Goal: Task Accomplishment & Management: Manage account settings

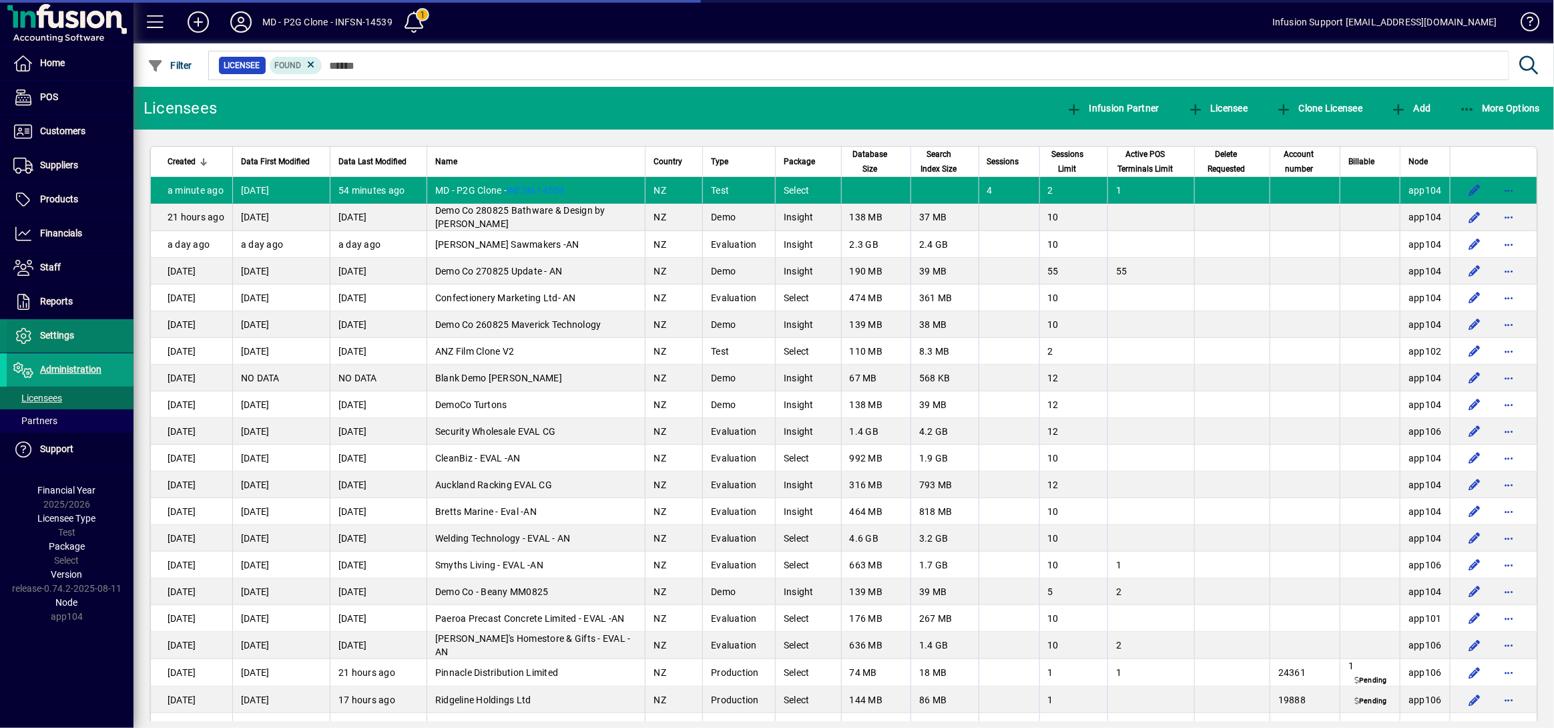
click at [67, 336] on span "Settings" at bounding box center [57, 335] width 34 height 11
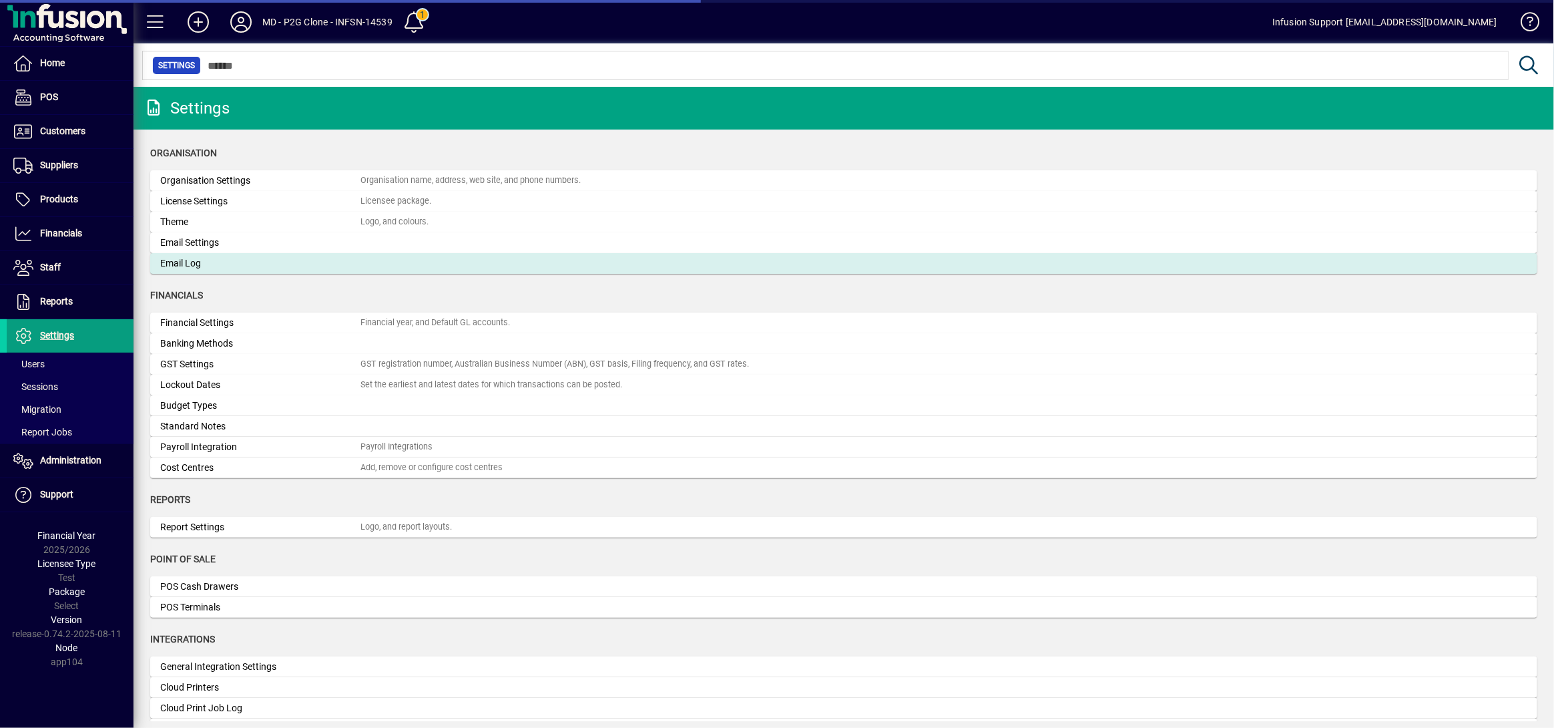
click at [196, 268] on div "Email Log" at bounding box center [260, 263] width 200 height 14
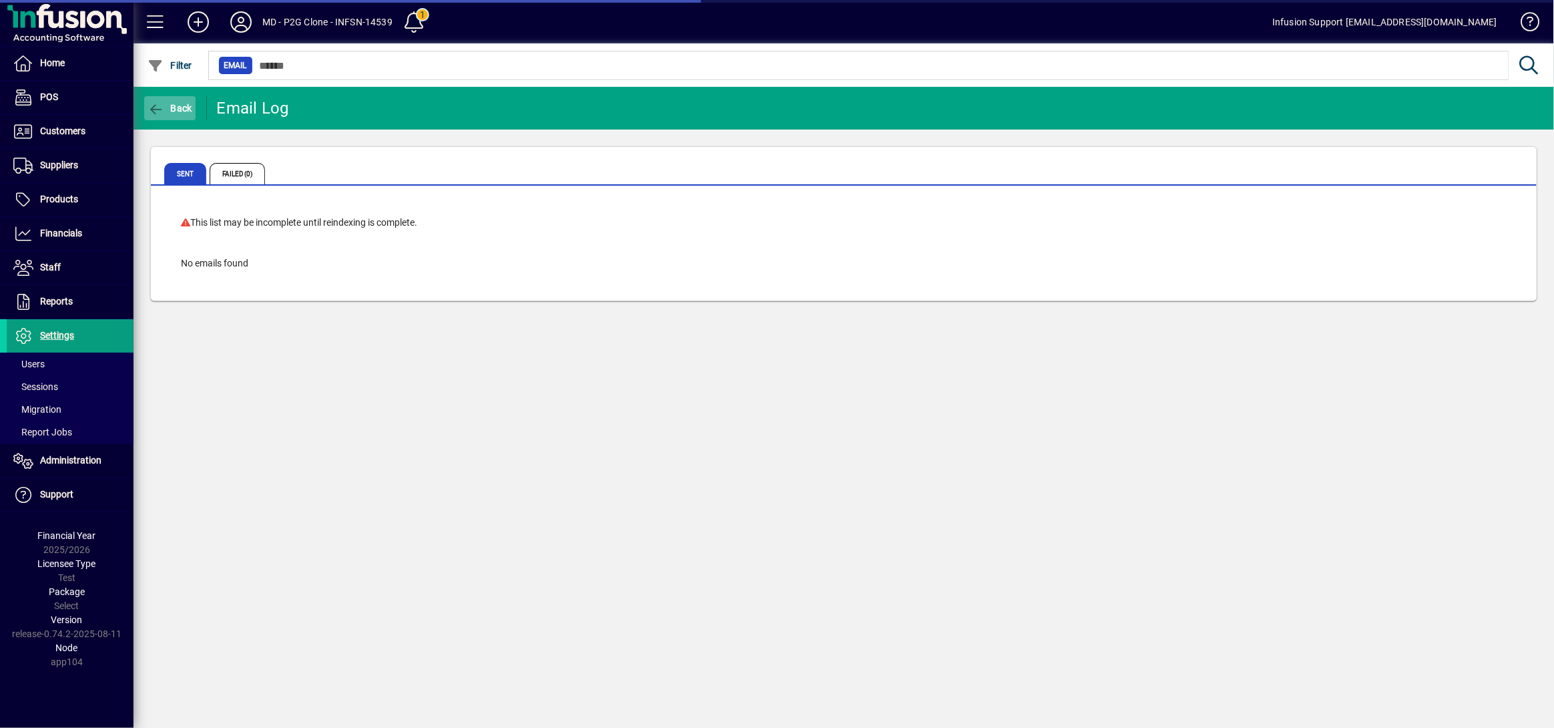
click at [161, 97] on span "button" at bounding box center [169, 108] width 51 height 32
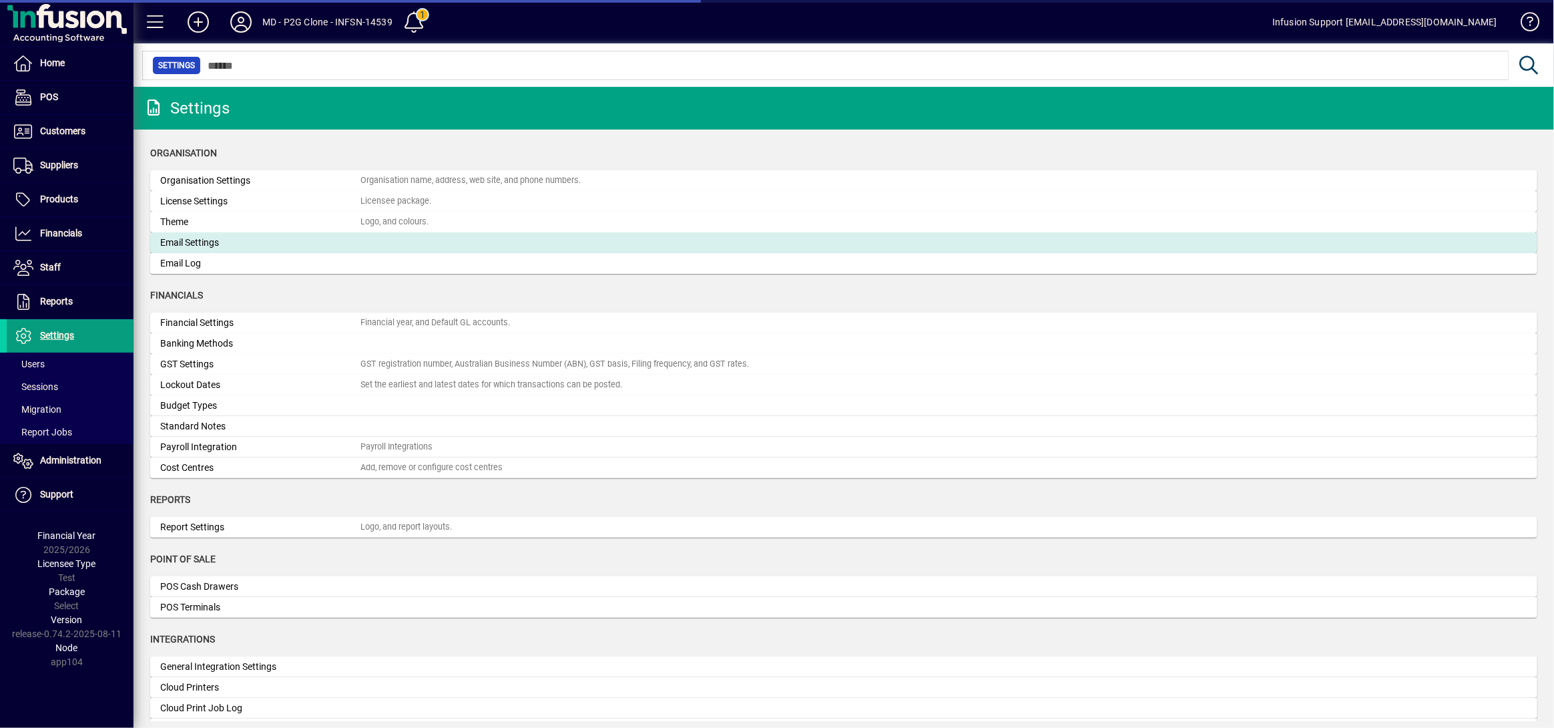
click at [216, 247] on div "Email Settings" at bounding box center [260, 243] width 200 height 14
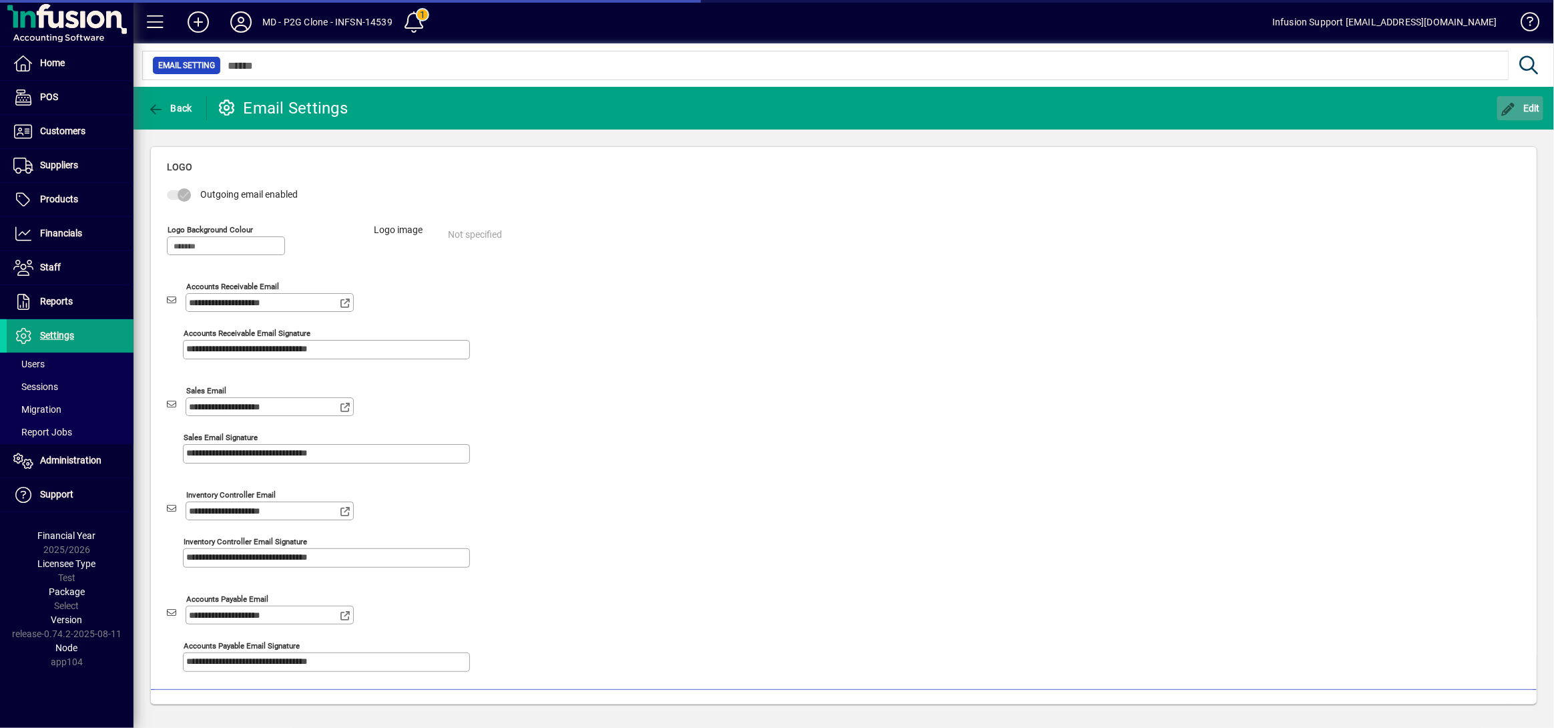
click at [1511, 110] on icon "button" at bounding box center [1509, 109] width 17 height 13
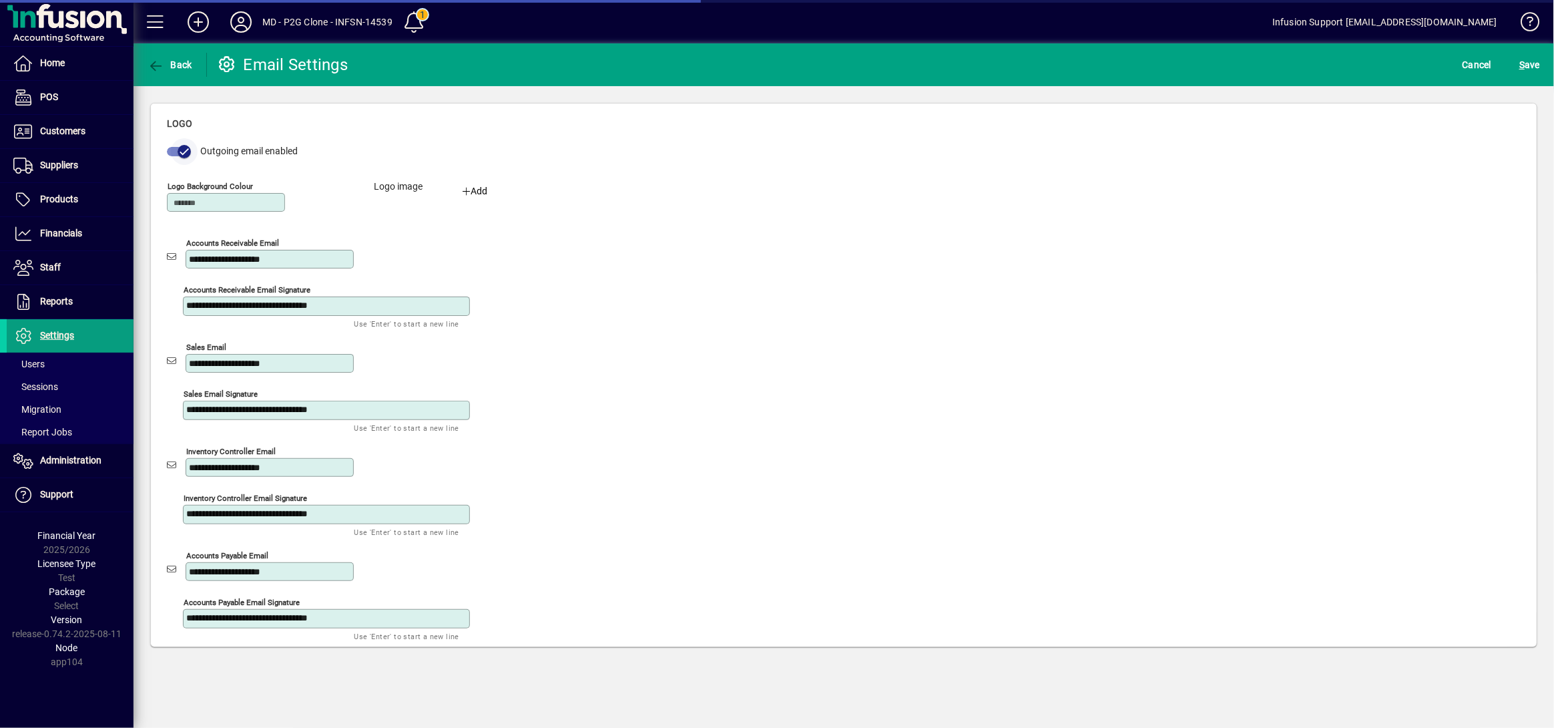
click at [170, 152] on span "button" at bounding box center [179, 151] width 24 height 9
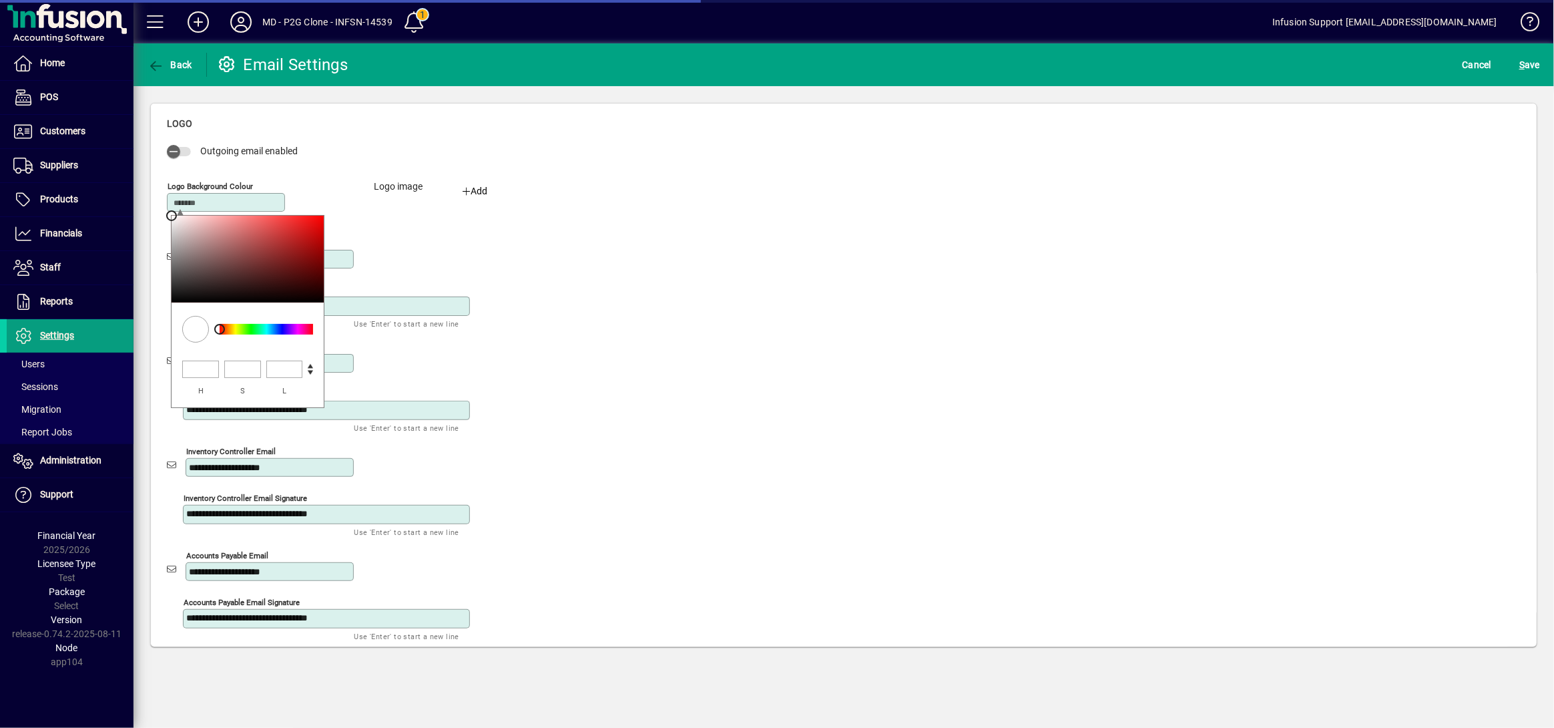
click at [634, 272] on div "**********" at bounding box center [844, 391] width 1354 height 495
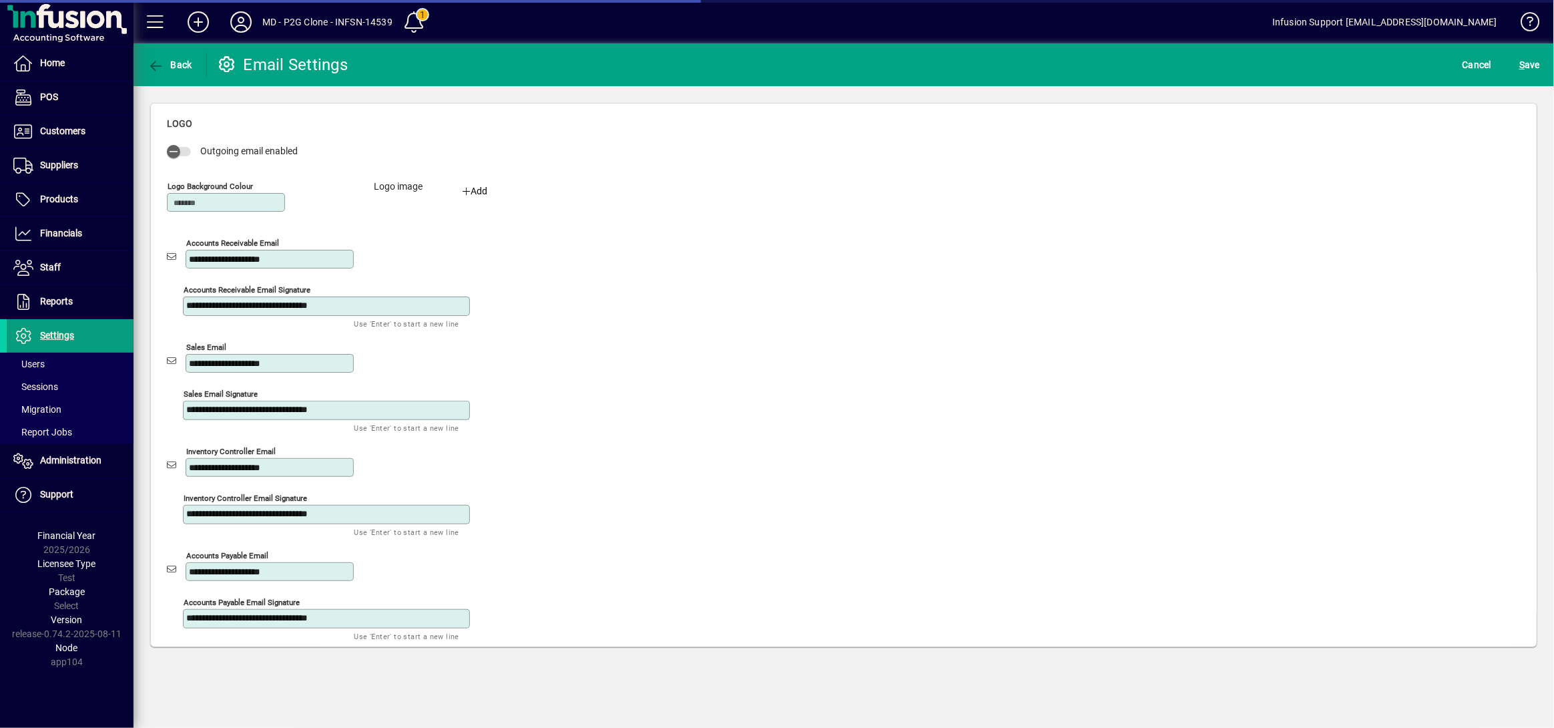
click at [300, 258] on input "**********" at bounding box center [271, 259] width 164 height 11
click at [309, 308] on textarea "**********" at bounding box center [327, 305] width 283 height 11
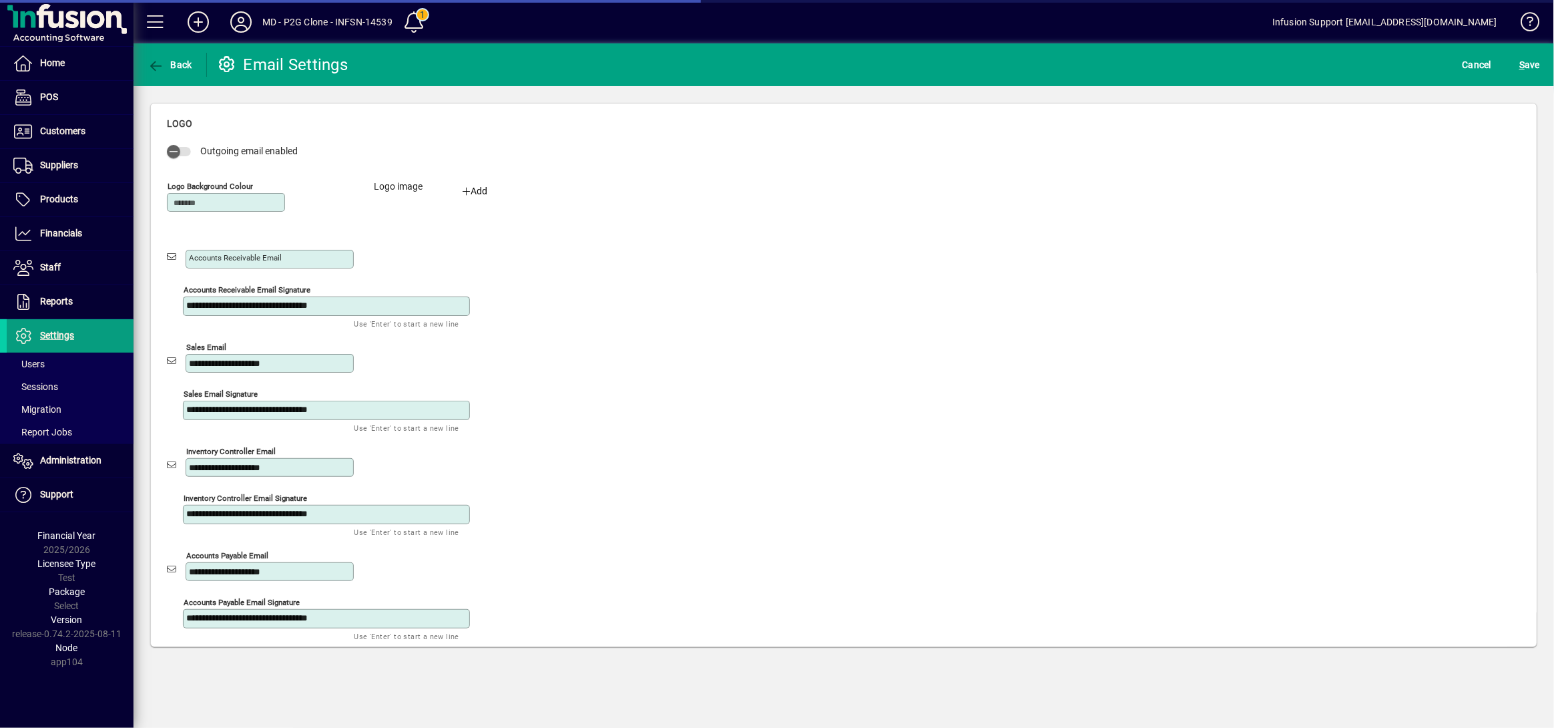
click at [309, 308] on textarea "**********" at bounding box center [327, 305] width 283 height 11
click at [288, 368] on input "**********" at bounding box center [271, 363] width 164 height 11
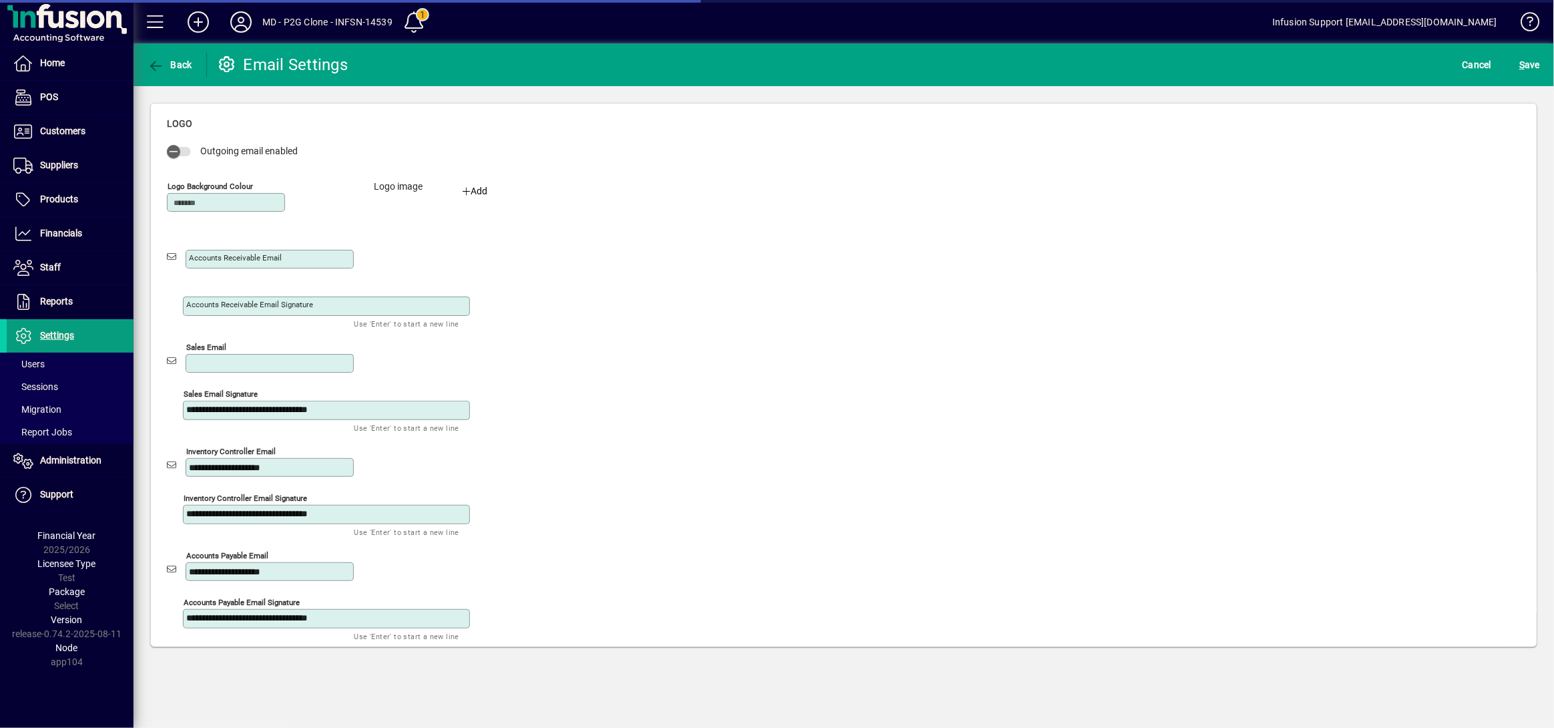
click at [290, 411] on textarea "**********" at bounding box center [327, 409] width 283 height 11
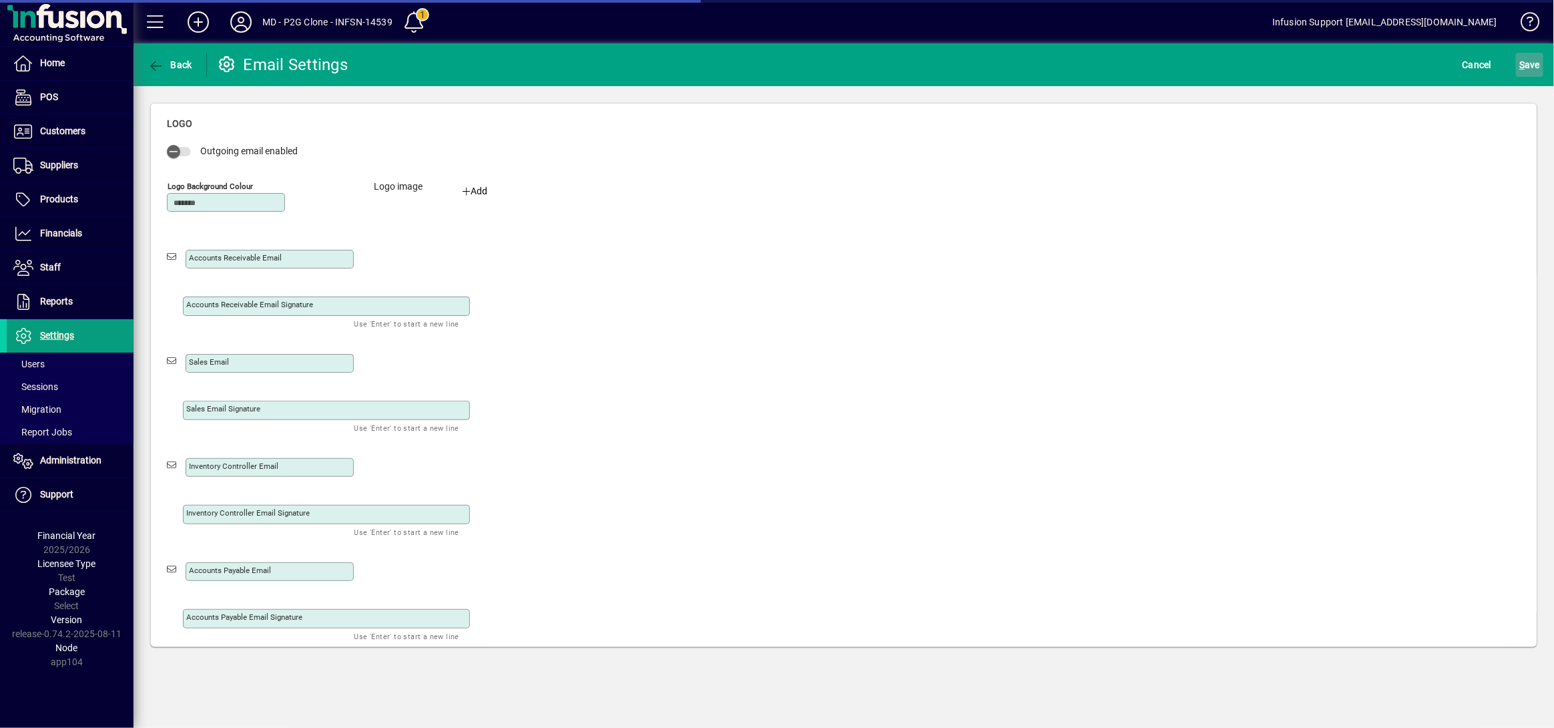
click at [1527, 62] on span "S ave" at bounding box center [1529, 64] width 21 height 21
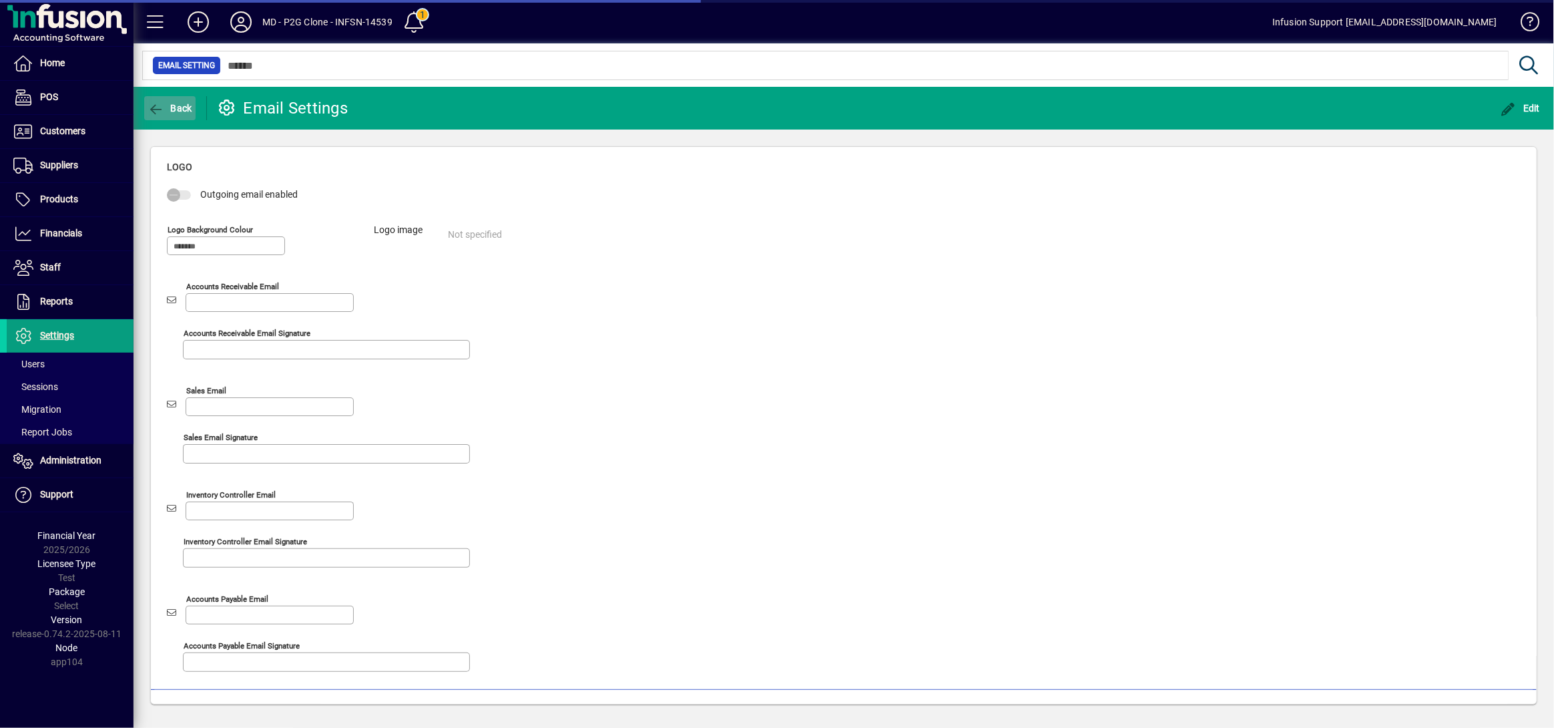
click at [168, 105] on span "Back" at bounding box center [170, 108] width 45 height 11
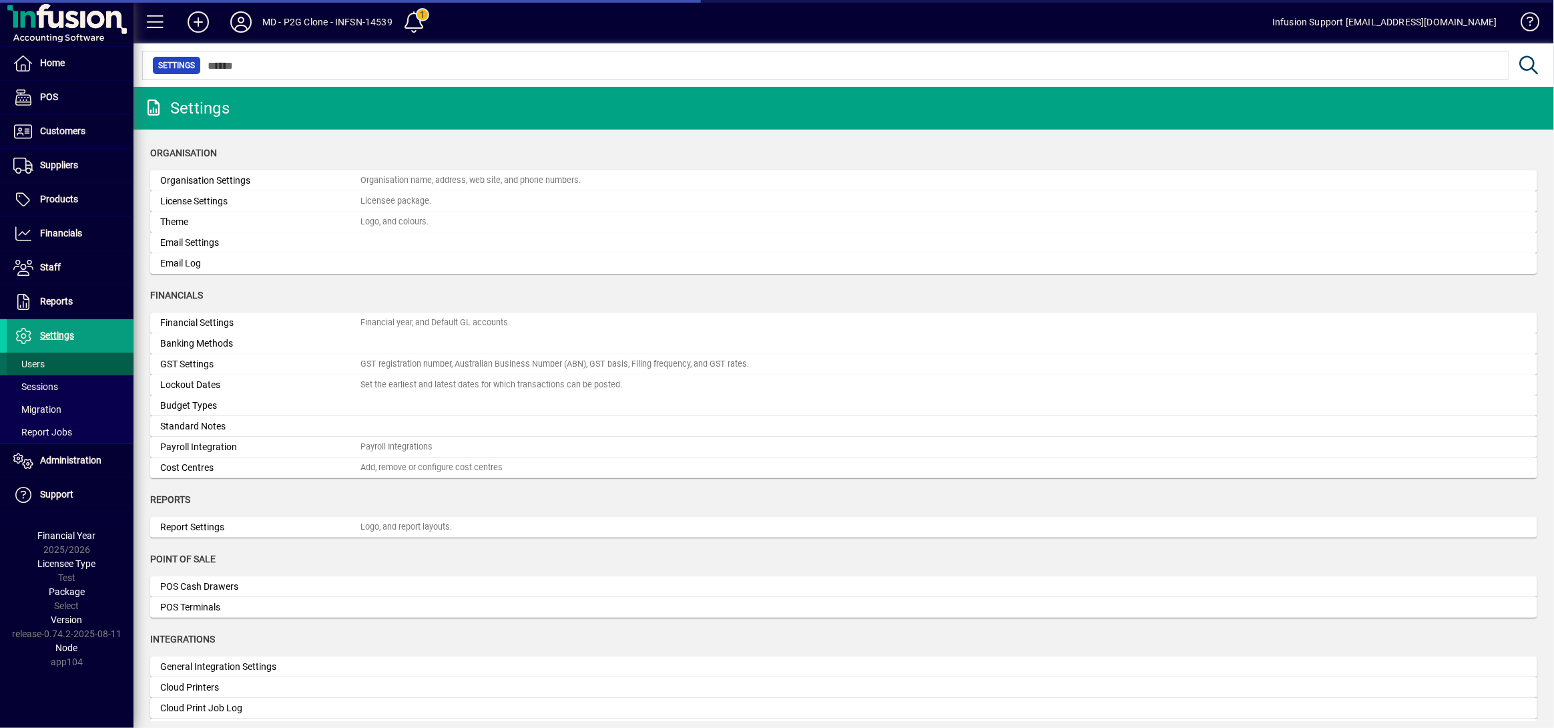
click at [51, 359] on span at bounding box center [70, 364] width 127 height 32
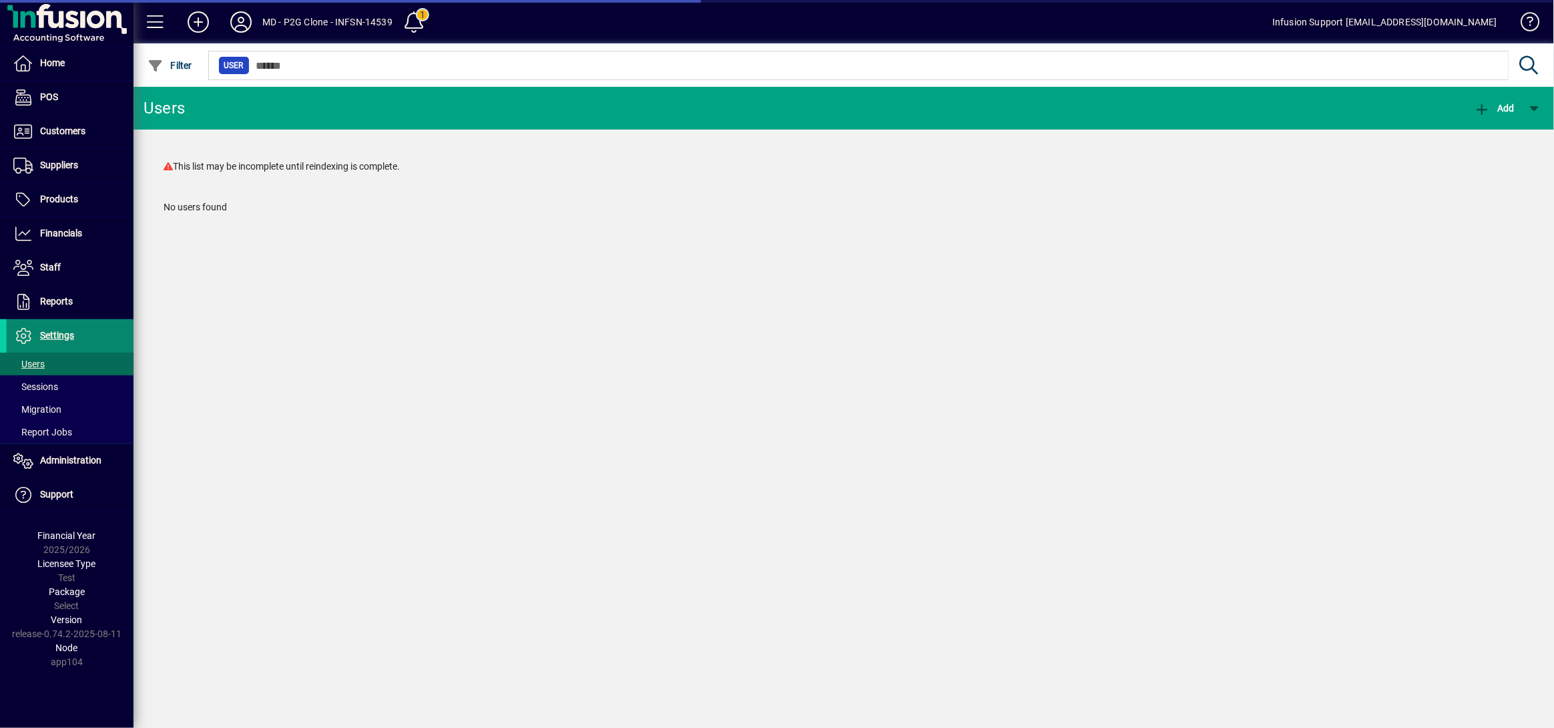
click at [43, 329] on span "Settings" at bounding box center [40, 336] width 67 height 16
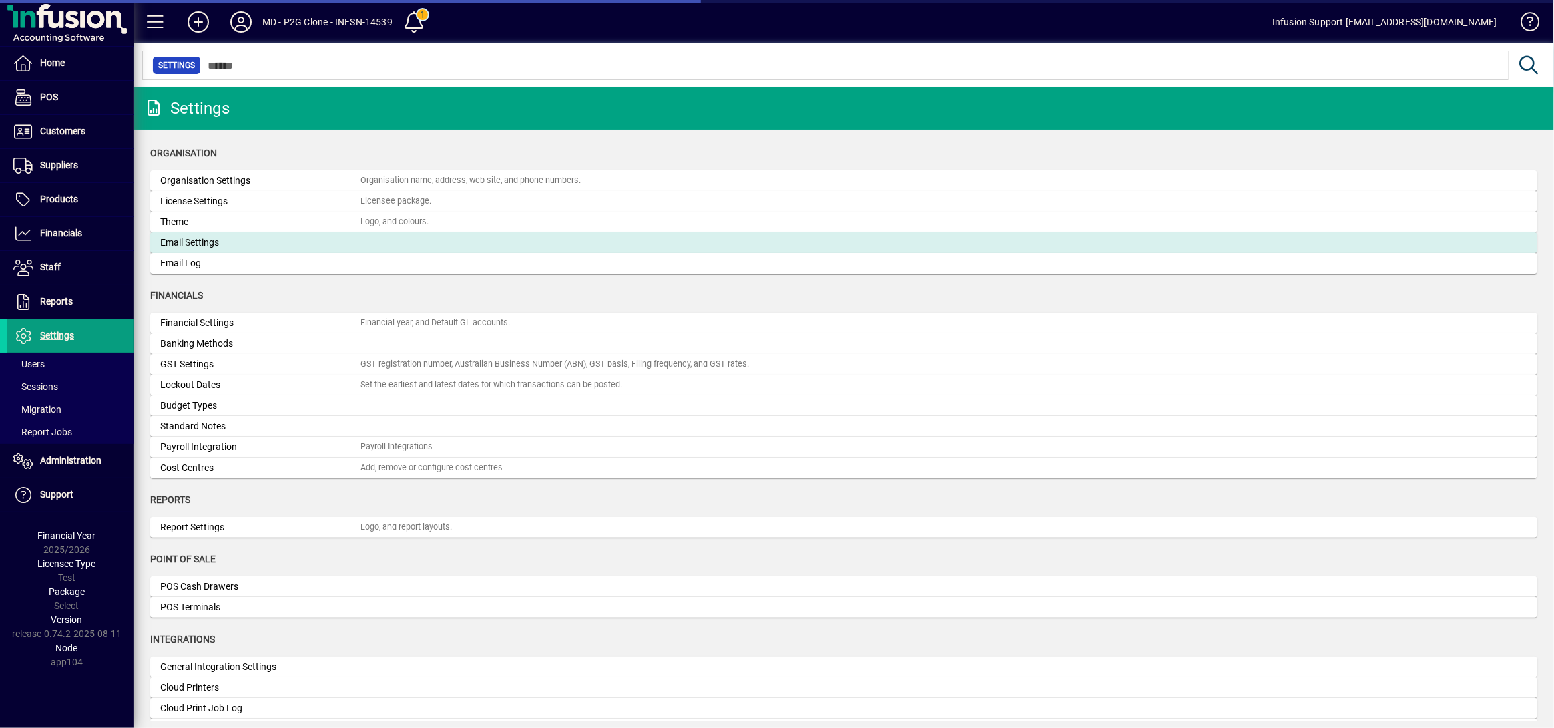
click at [182, 246] on div "Email Settings" at bounding box center [260, 243] width 200 height 14
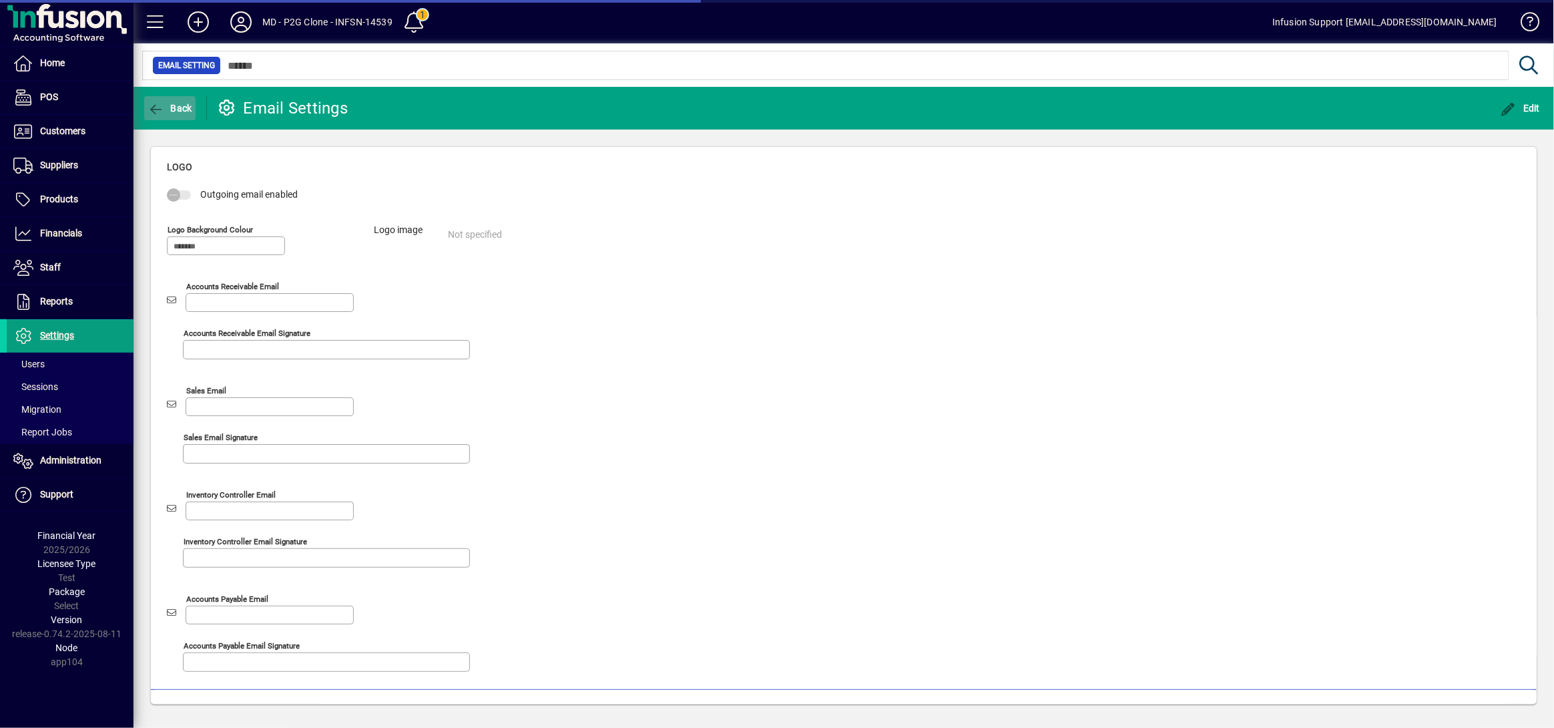
click at [161, 112] on icon "button" at bounding box center [156, 109] width 17 height 13
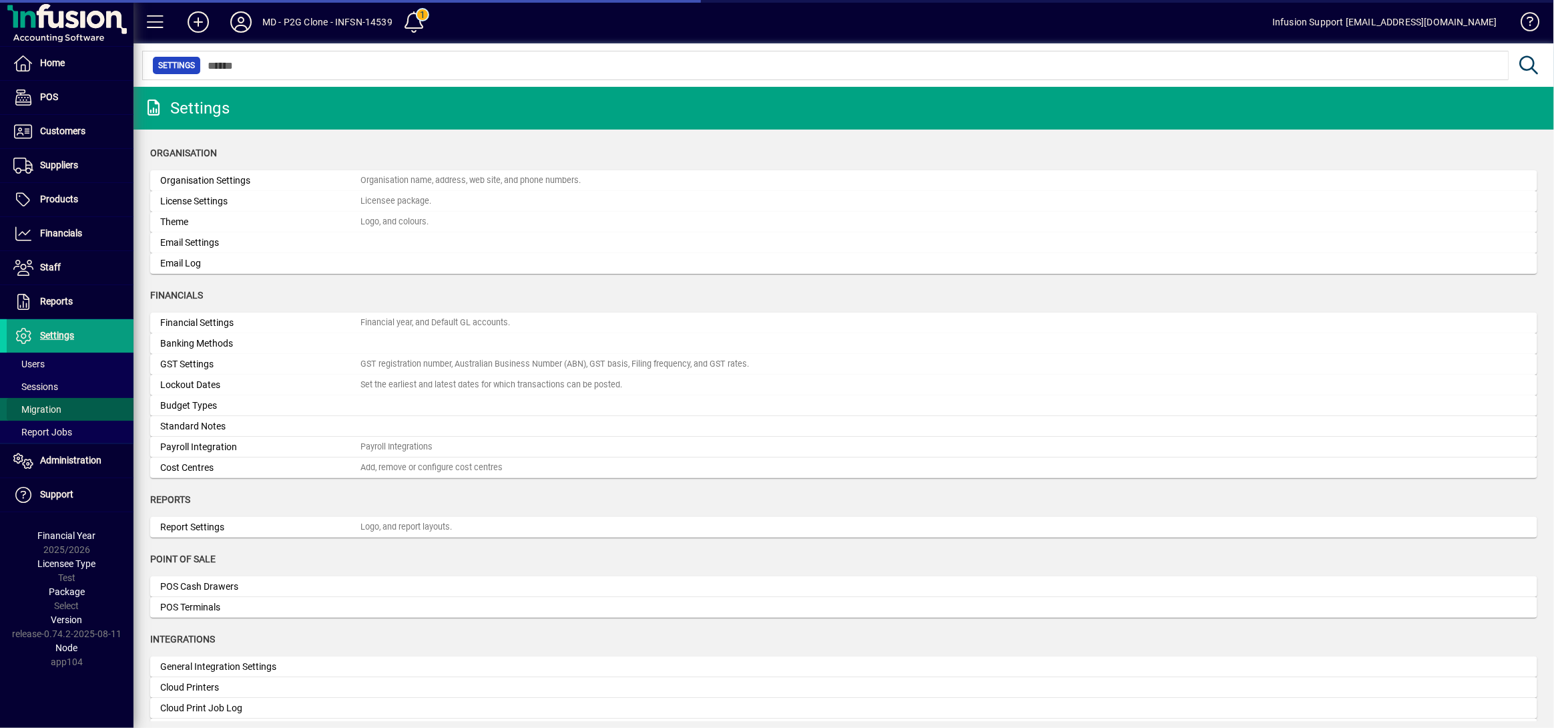
click at [45, 406] on span "Migration" at bounding box center [37, 409] width 48 height 11
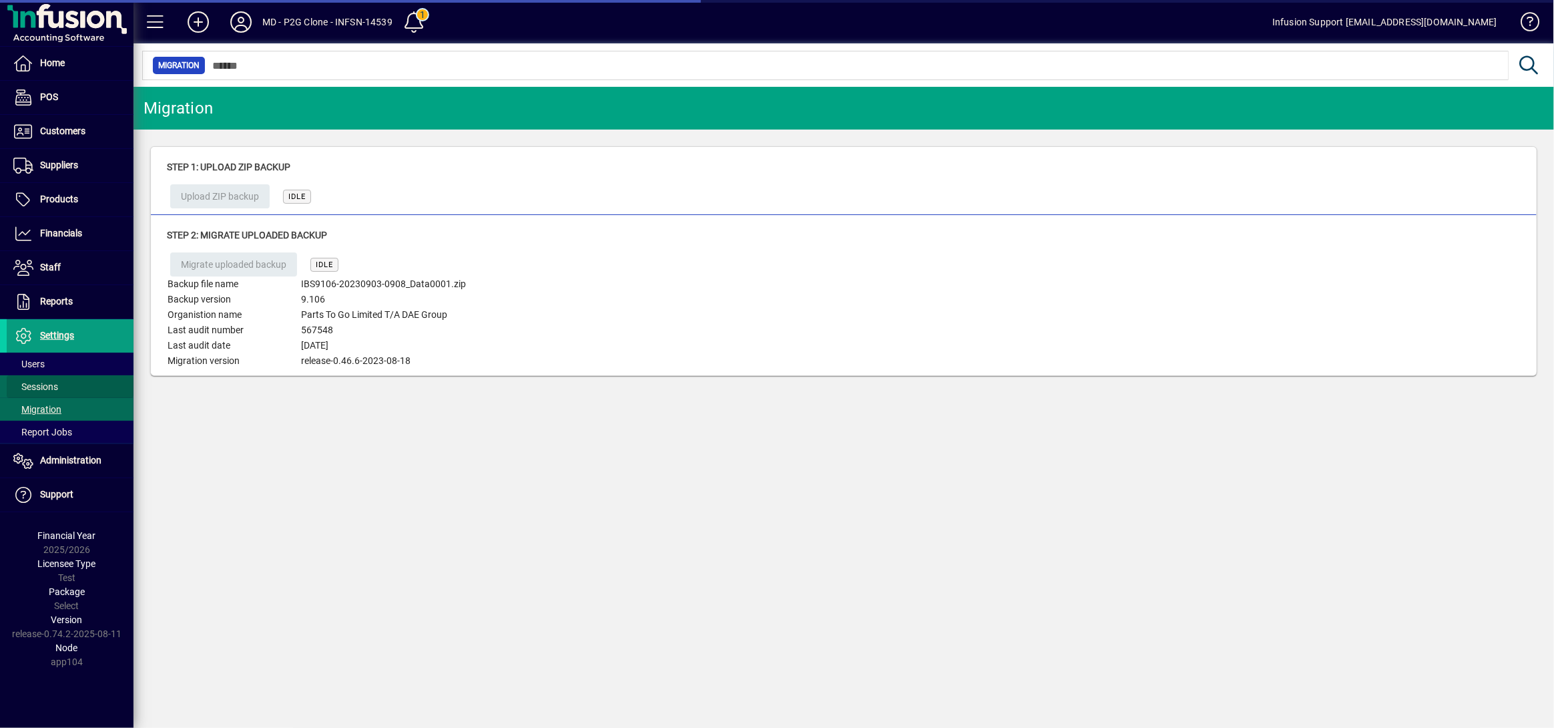
click at [44, 382] on span "Sessions" at bounding box center [35, 386] width 45 height 11
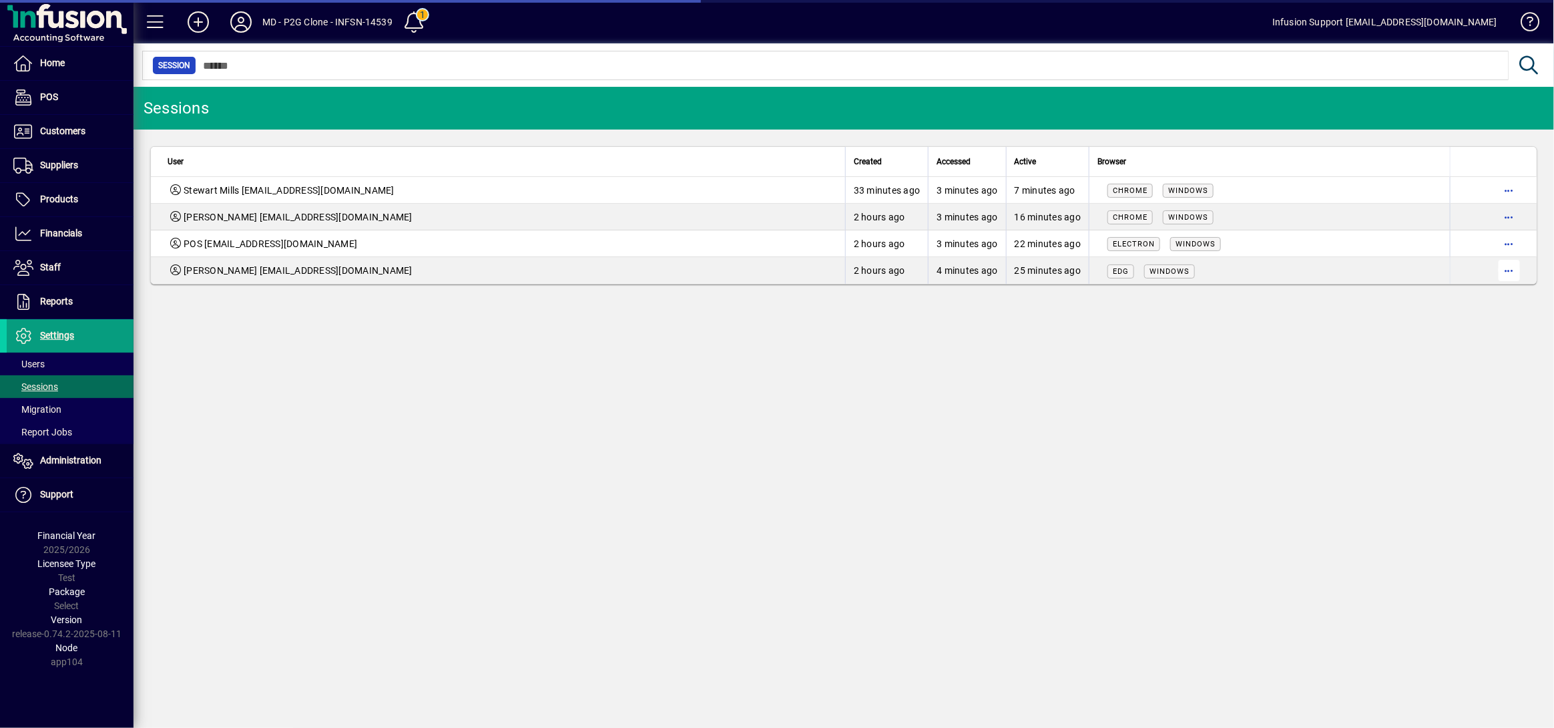
click at [1520, 272] on span "button" at bounding box center [1509, 270] width 32 height 32
click at [326, 360] on div at bounding box center [777, 364] width 1554 height 728
click at [643, 517] on div "Sessions User Created Accessed Active Browser Stewart Mills stewart@partstogo.c…" at bounding box center [843, 407] width 1420 height 641
click at [29, 356] on span at bounding box center [70, 364] width 127 height 32
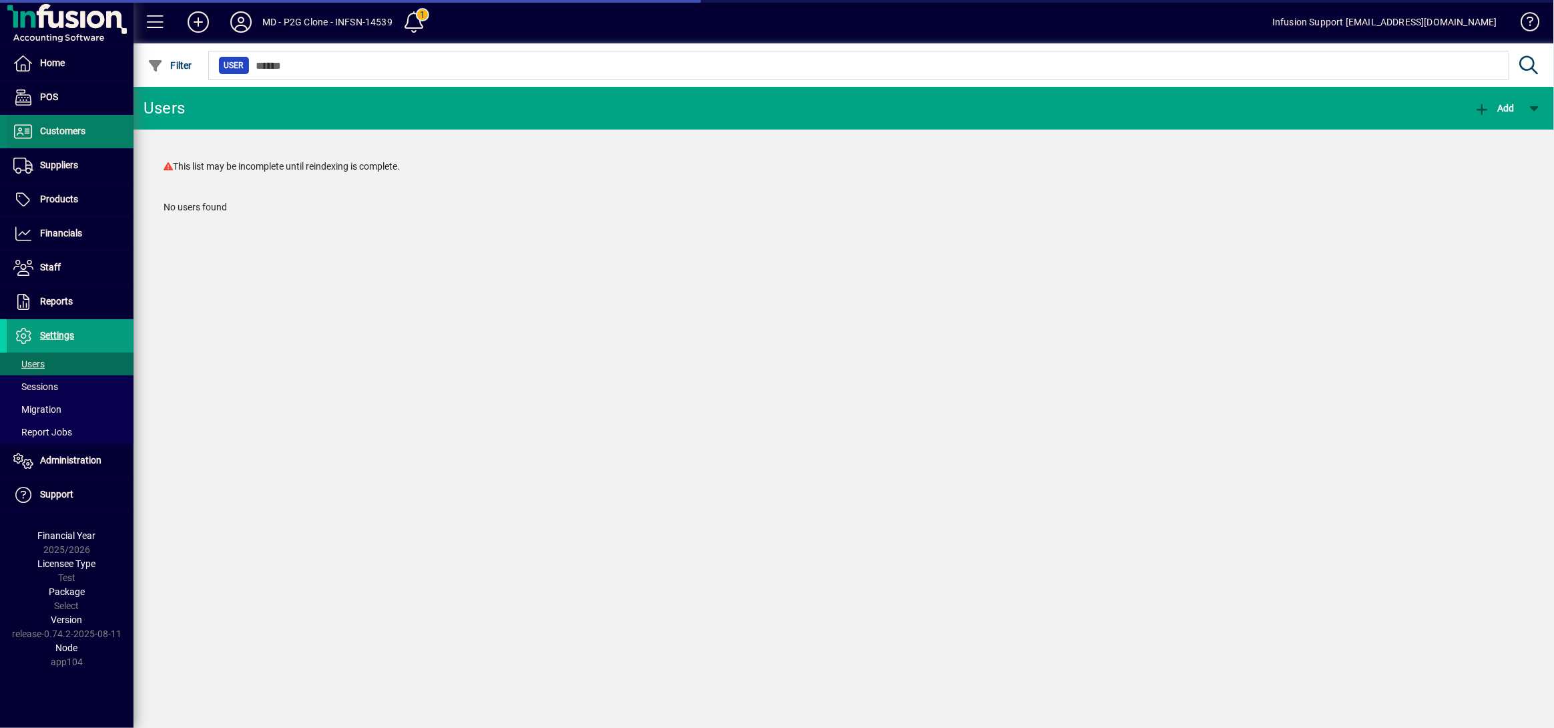
click at [43, 140] on span at bounding box center [70, 131] width 127 height 32
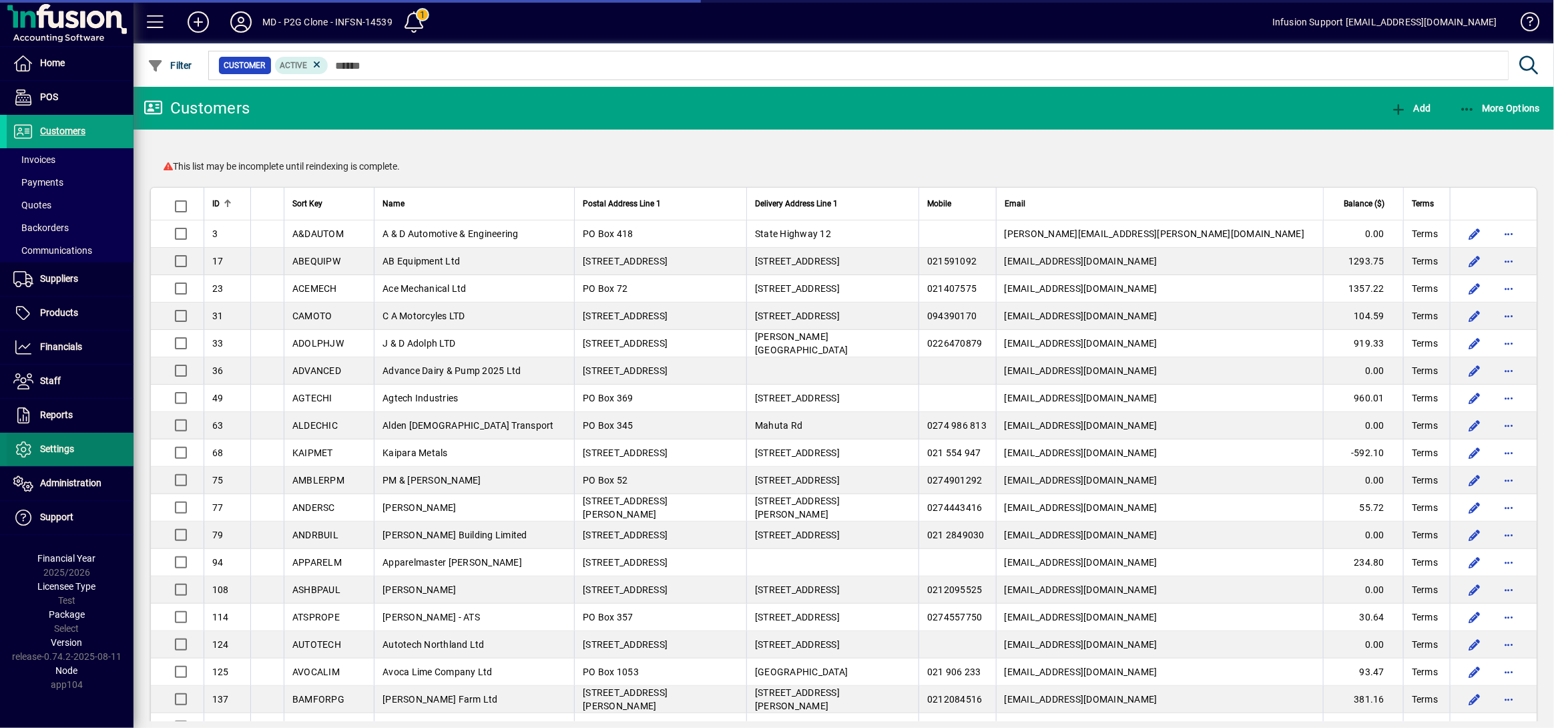
click at [47, 445] on span "Settings" at bounding box center [57, 448] width 34 height 11
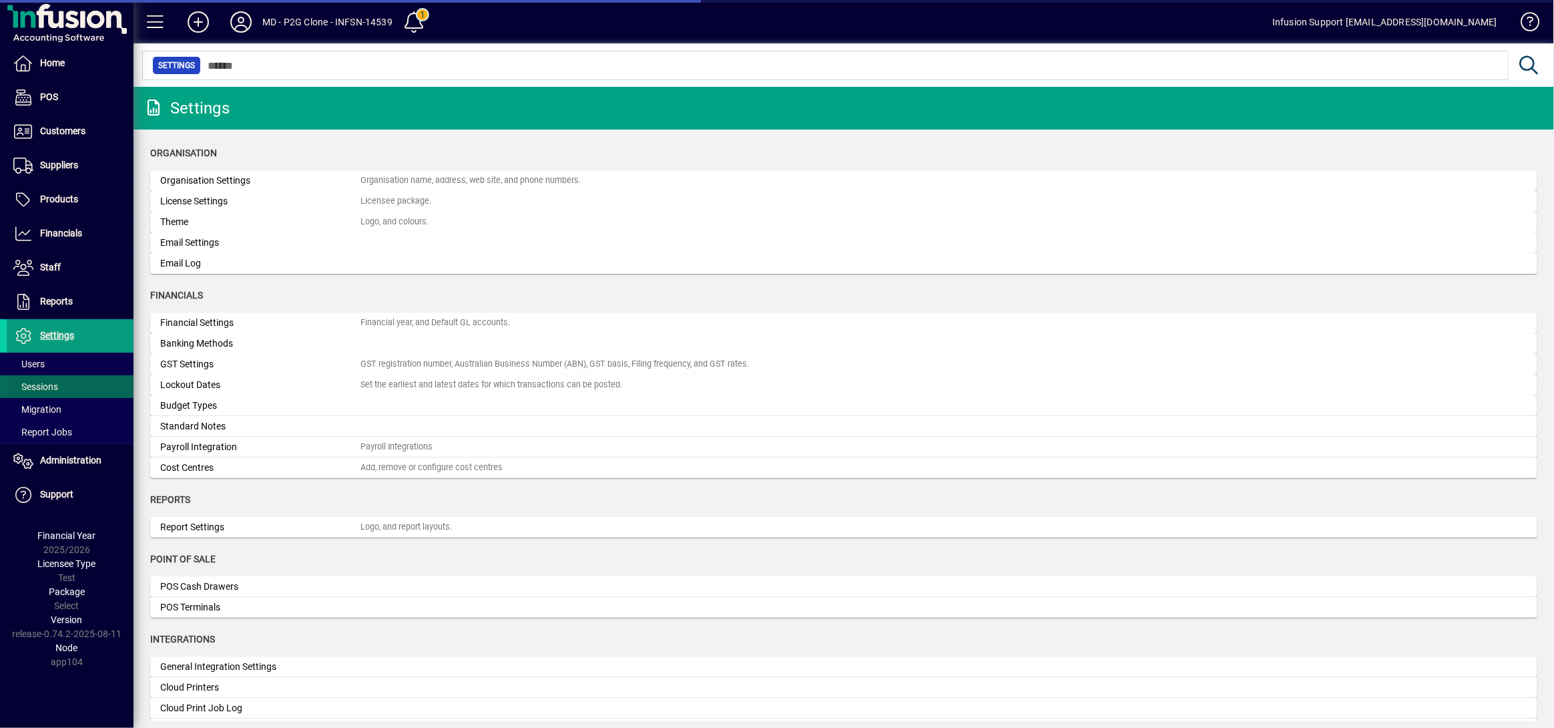
click at [44, 381] on span "Sessions" at bounding box center [35, 386] width 45 height 11
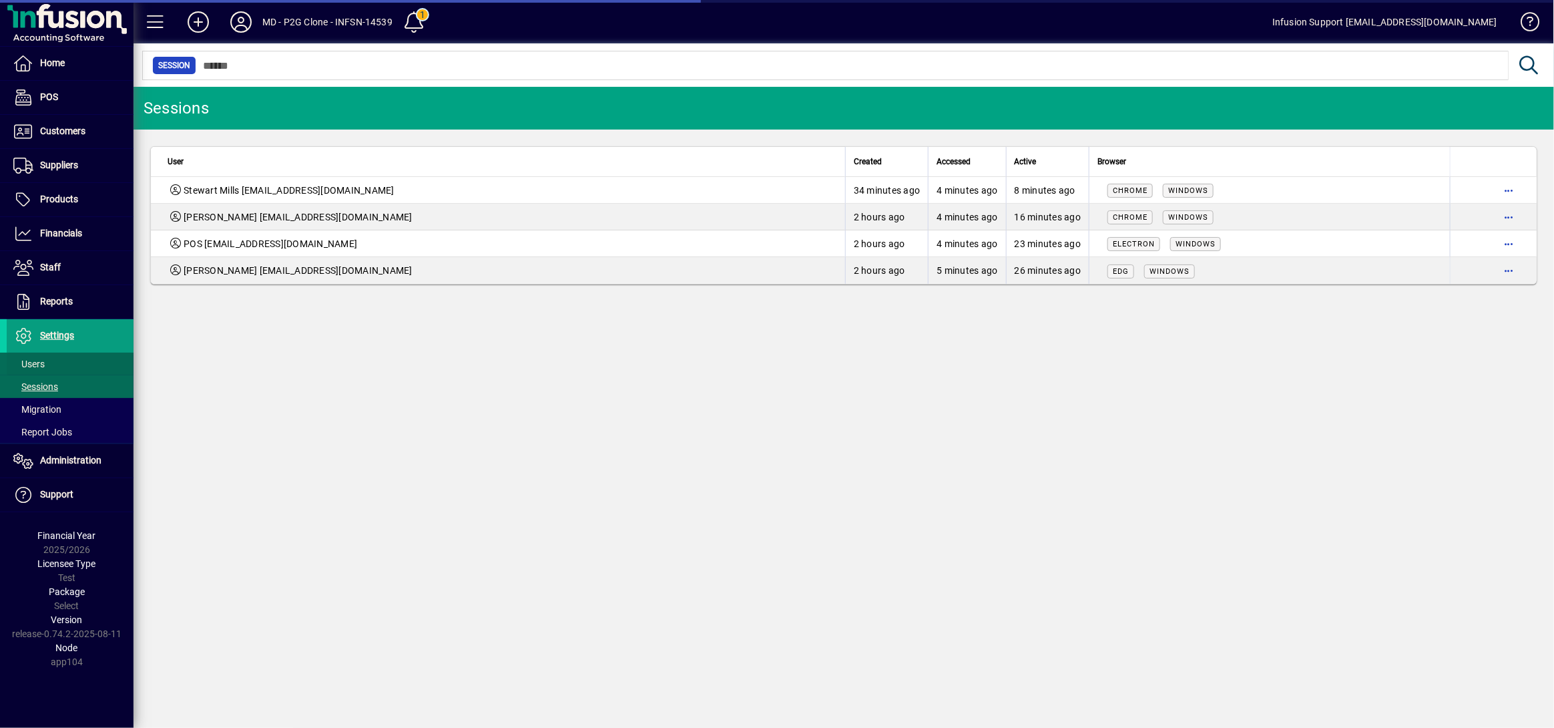
click at [44, 362] on span "Users" at bounding box center [28, 363] width 31 height 11
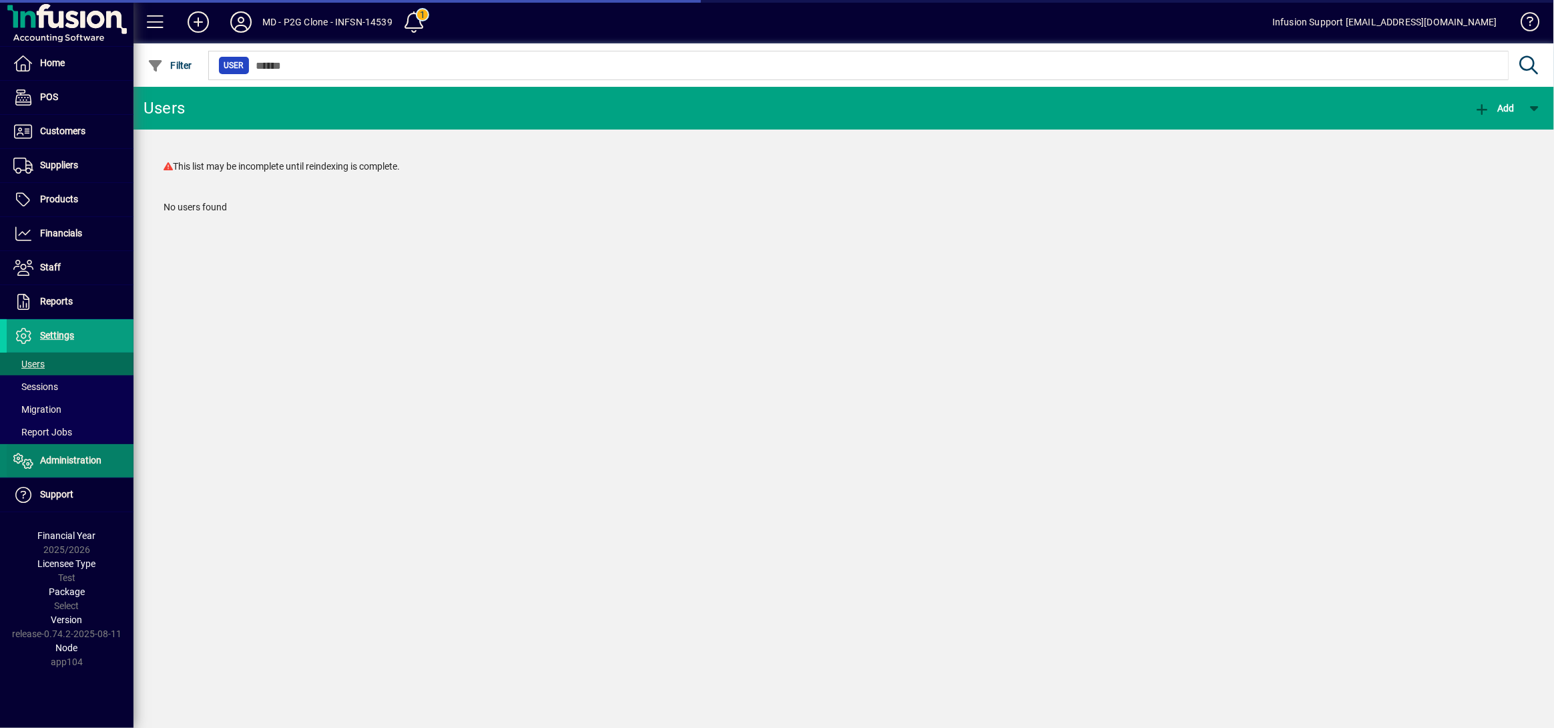
click at [46, 463] on span "Administration" at bounding box center [70, 460] width 61 height 11
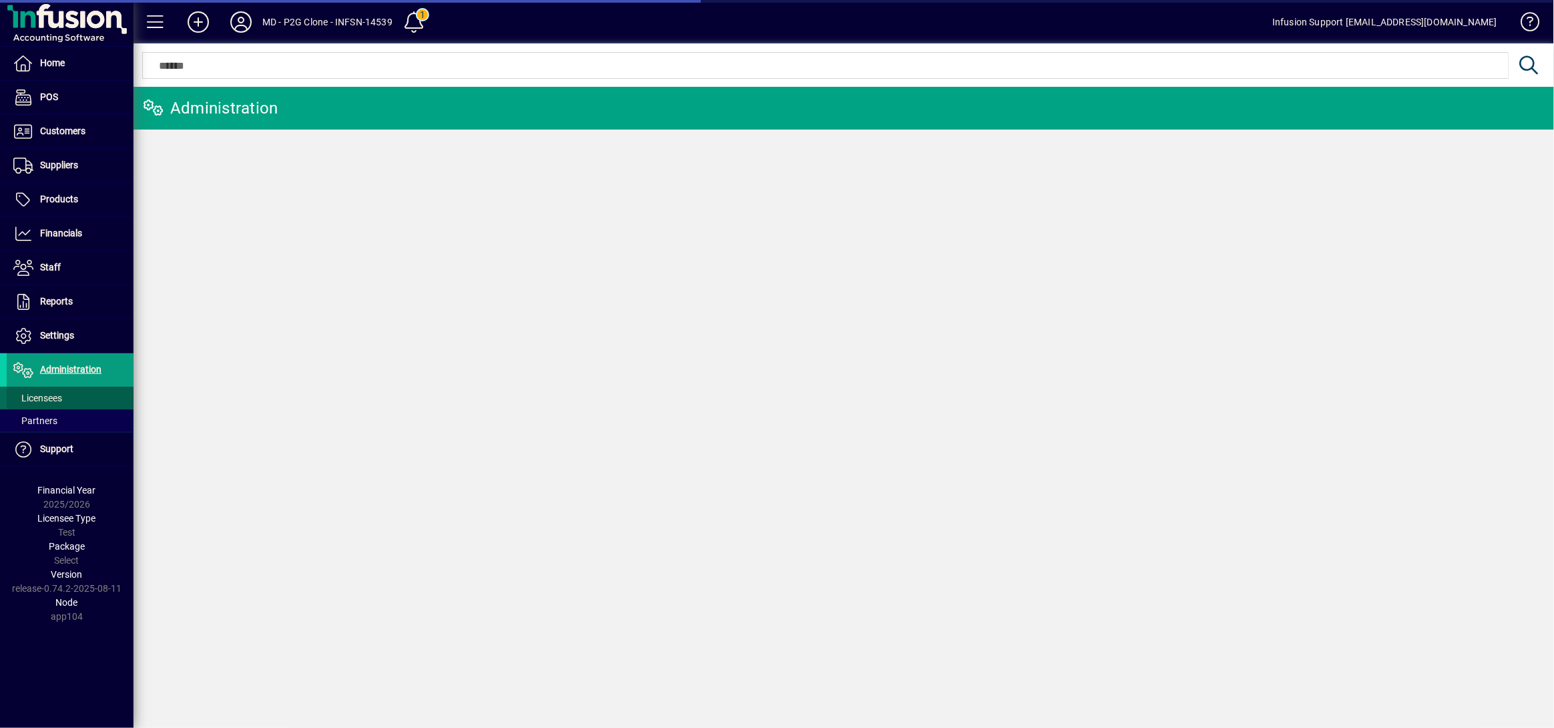
click at [54, 401] on span "Licensees" at bounding box center [37, 397] width 49 height 11
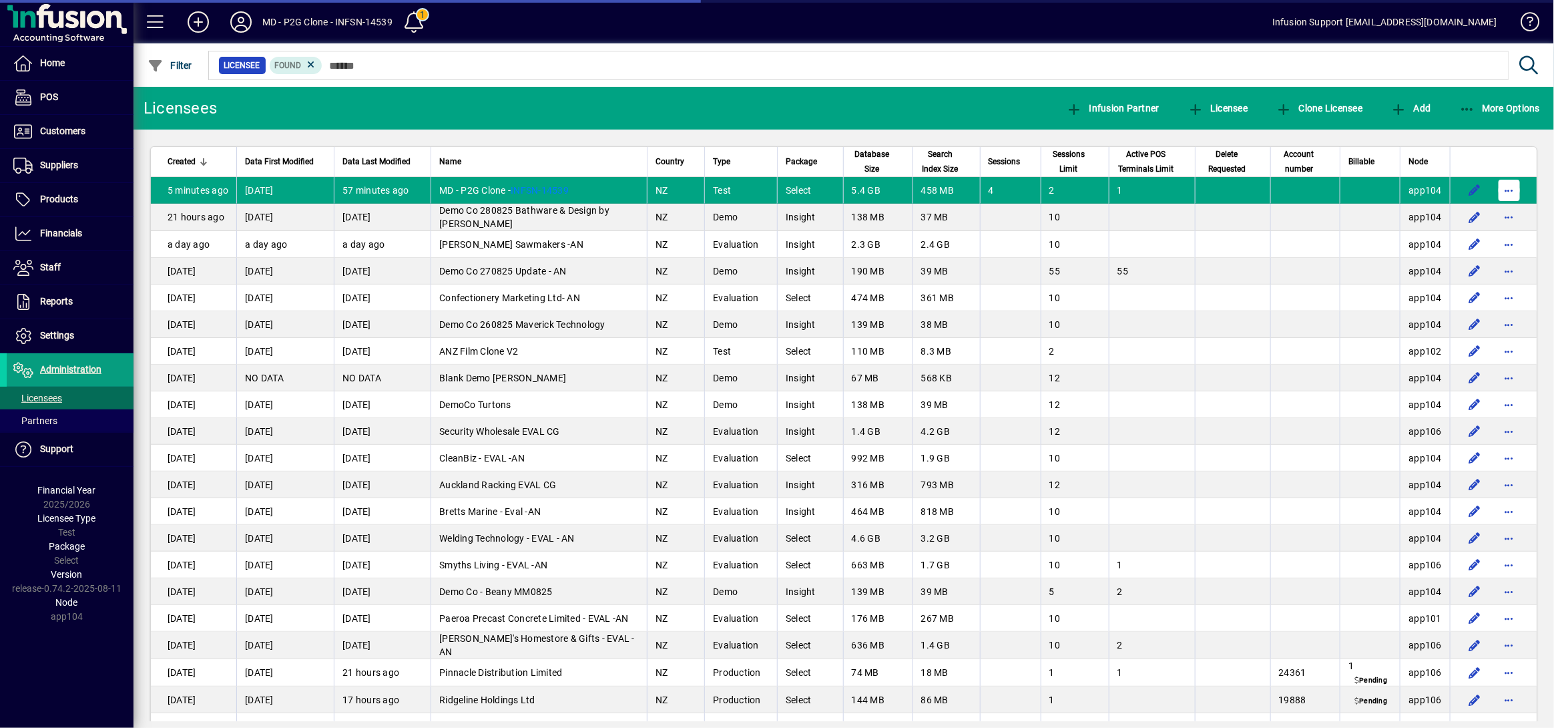
click at [1493, 189] on span "button" at bounding box center [1509, 190] width 32 height 32
click at [607, 188] on div at bounding box center [777, 364] width 1554 height 728
click at [604, 192] on td "MD - P2G Clone - INFSN-14539" at bounding box center [539, 190] width 216 height 27
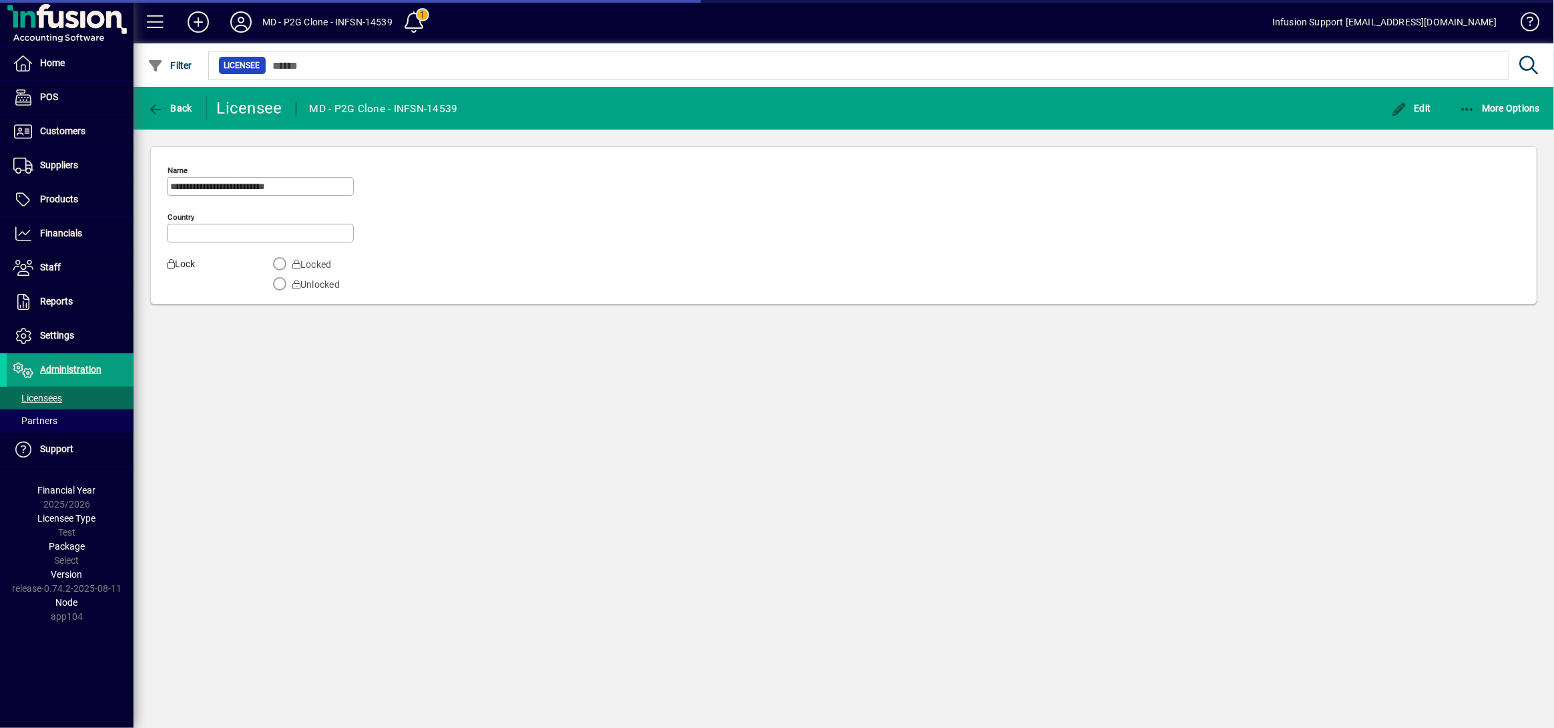
type input "**********"
click at [54, 340] on span "Settings" at bounding box center [57, 335] width 34 height 11
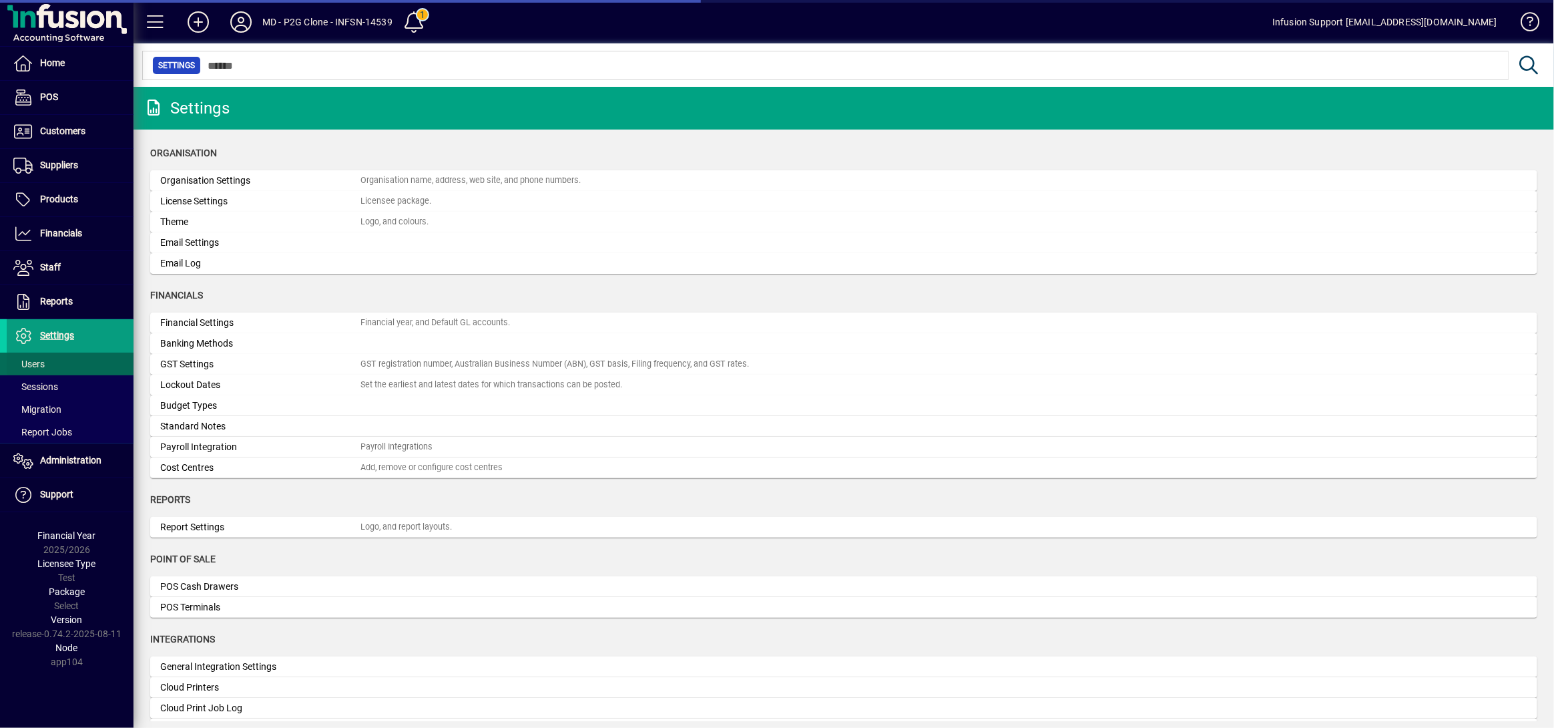
click at [53, 360] on span at bounding box center [70, 364] width 127 height 32
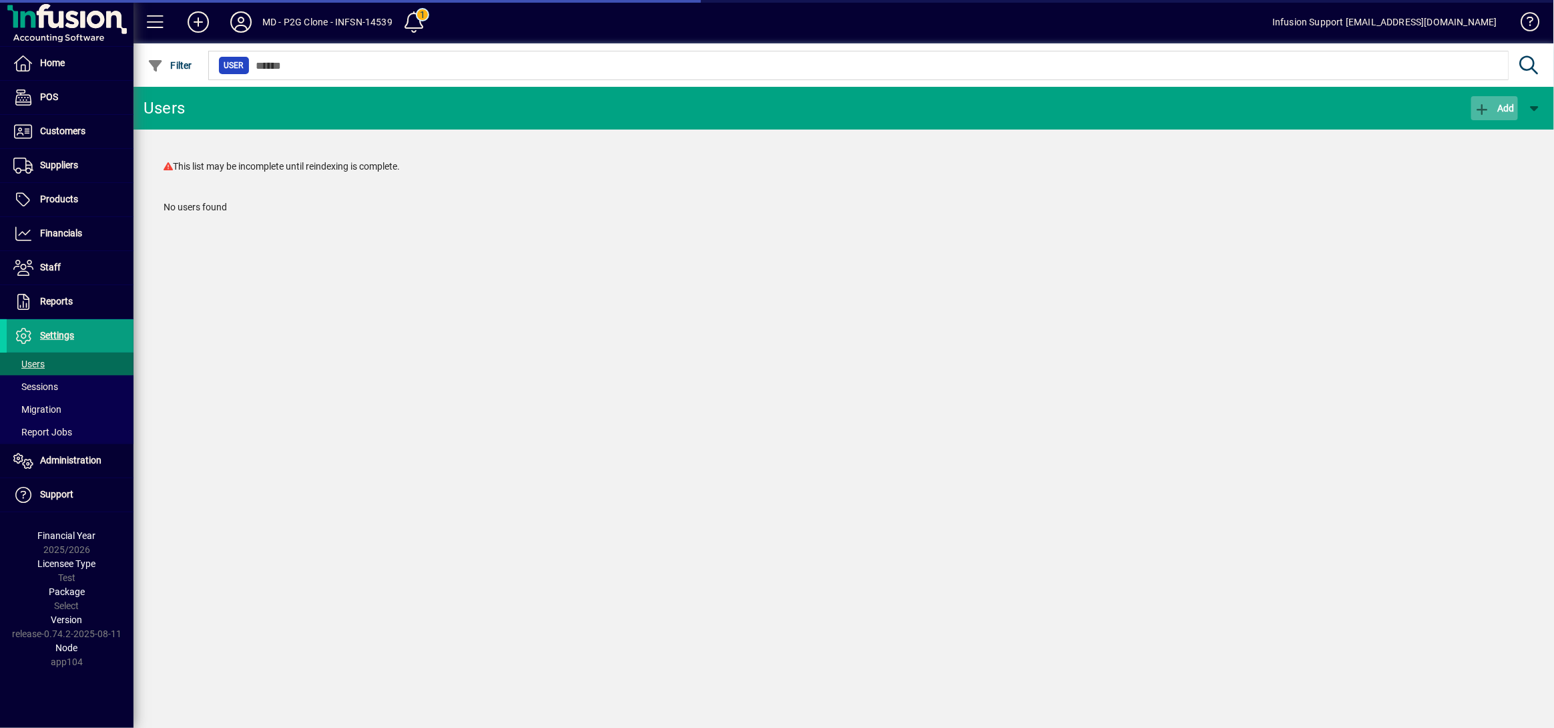
click at [1511, 113] on span "button" at bounding box center [1494, 108] width 47 height 32
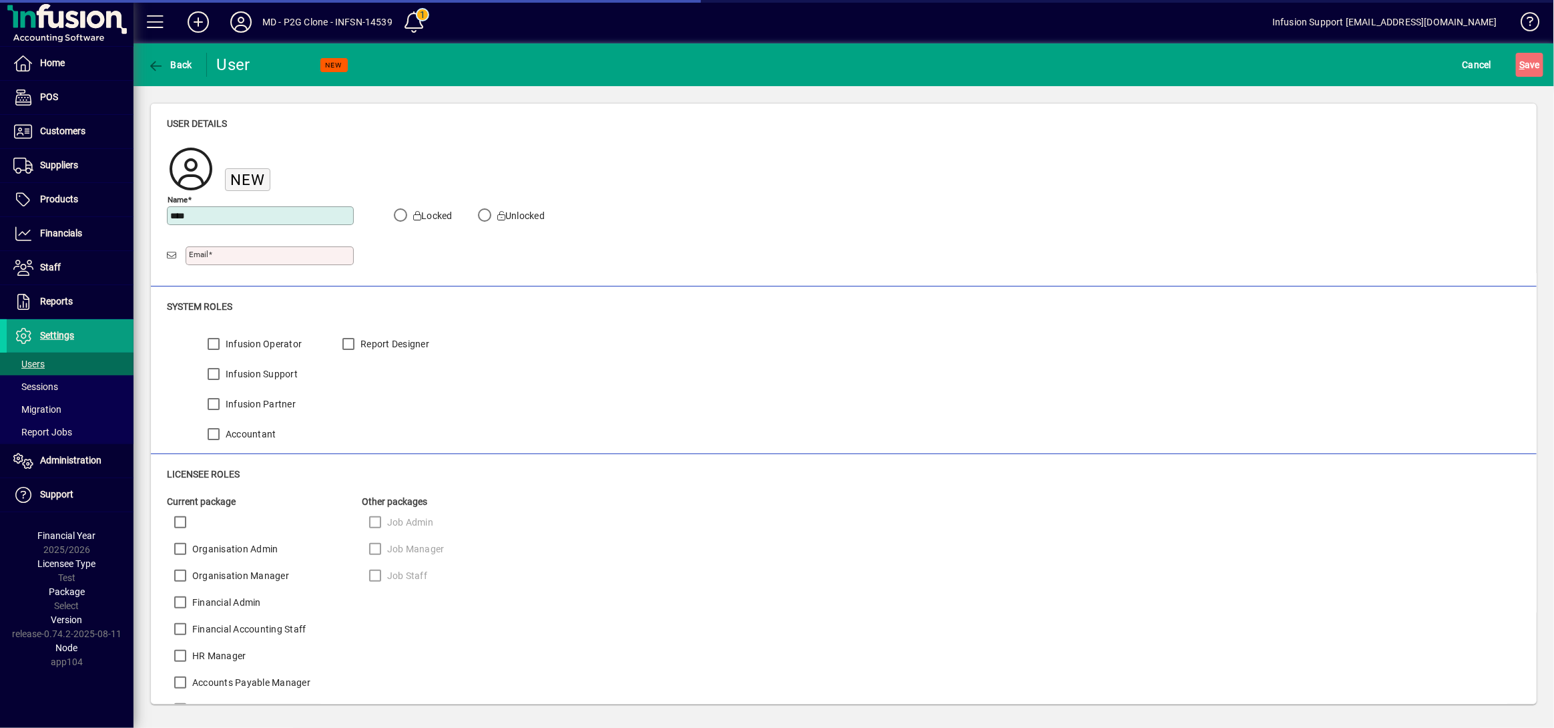
type input "**********"
click at [1529, 70] on span "S ave" at bounding box center [1529, 64] width 21 height 21
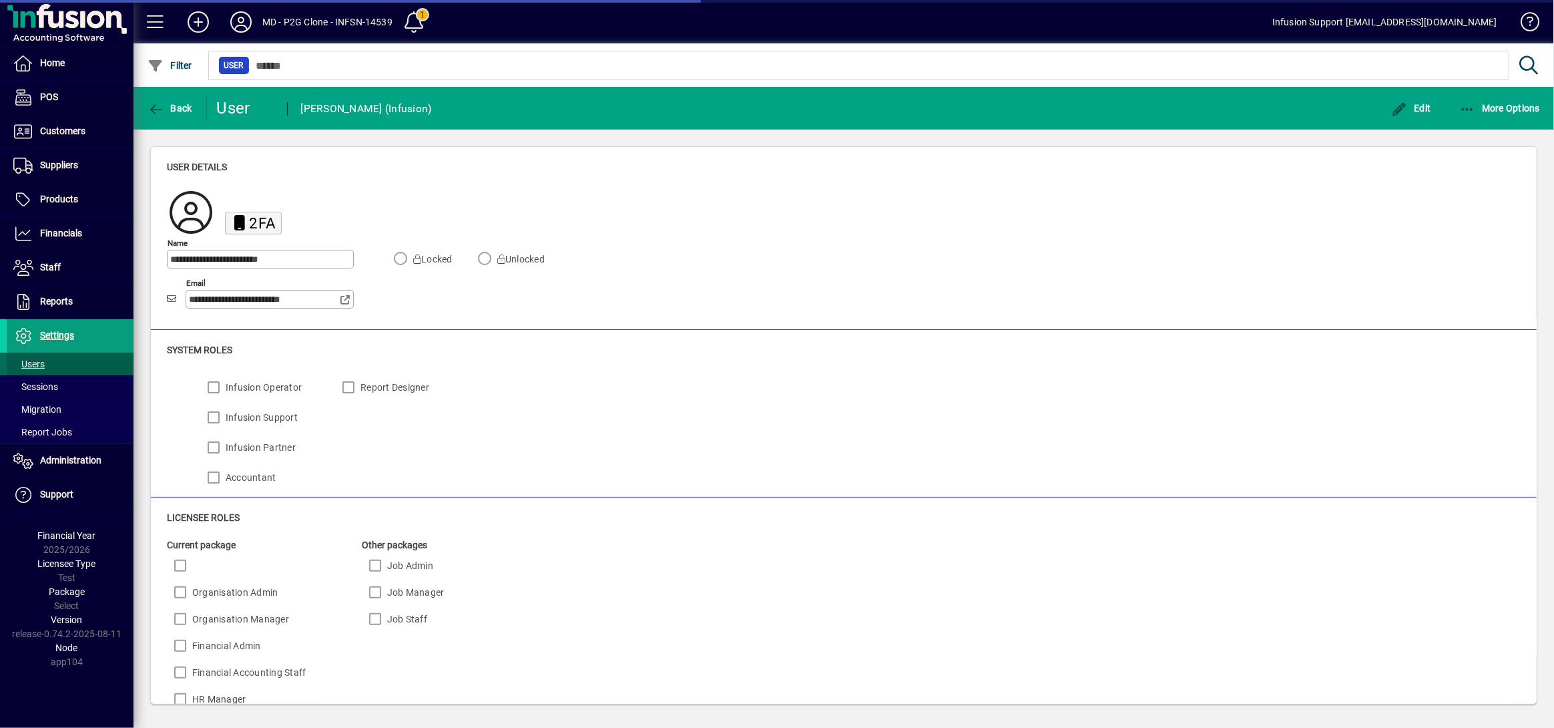
click at [25, 367] on span "Users" at bounding box center [28, 363] width 31 height 11
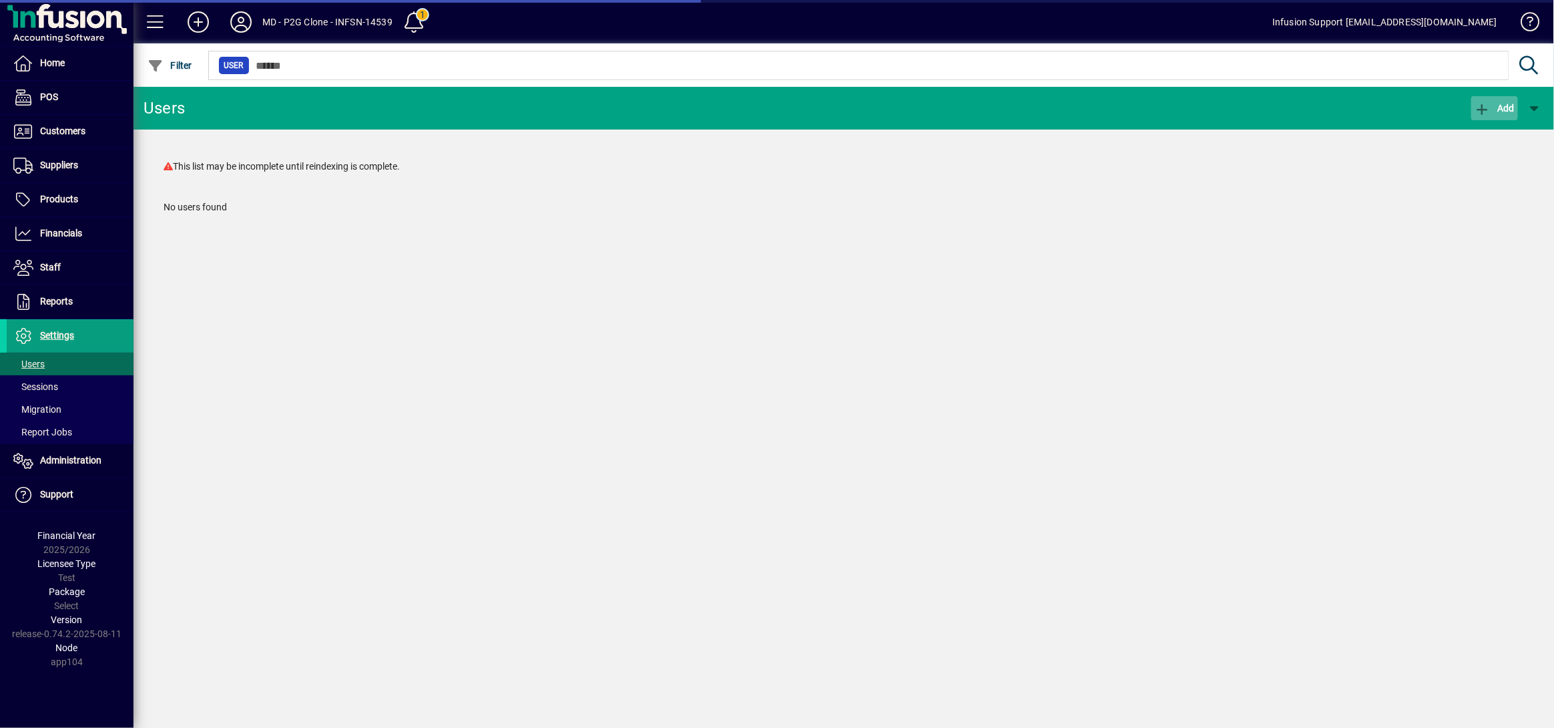
click at [1484, 107] on icon "button" at bounding box center [1482, 109] width 17 height 13
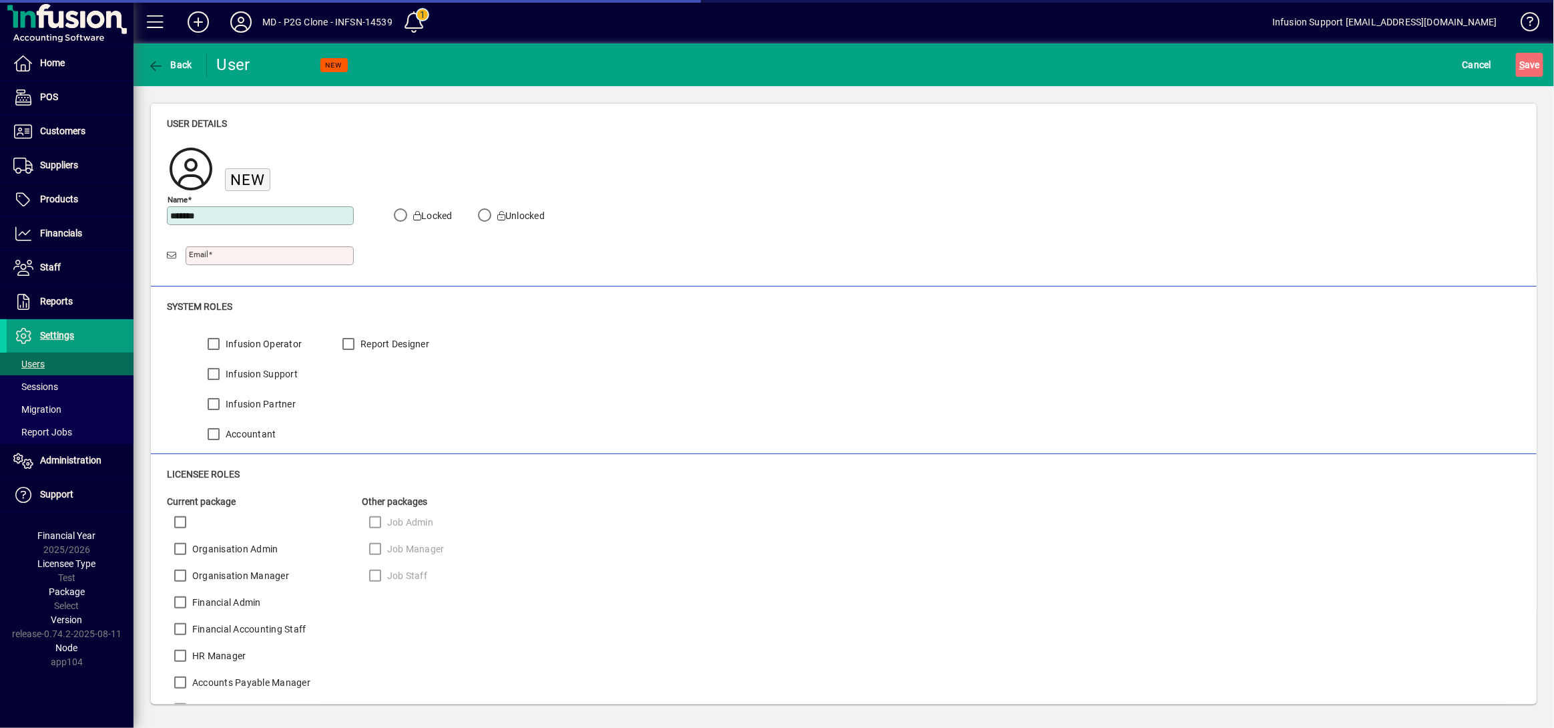
click at [238, 220] on input "*******" at bounding box center [261, 215] width 183 height 11
click at [242, 214] on input "*******" at bounding box center [261, 215] width 183 height 11
type input "**********"
click at [1528, 63] on span "S ave" at bounding box center [1529, 64] width 21 height 21
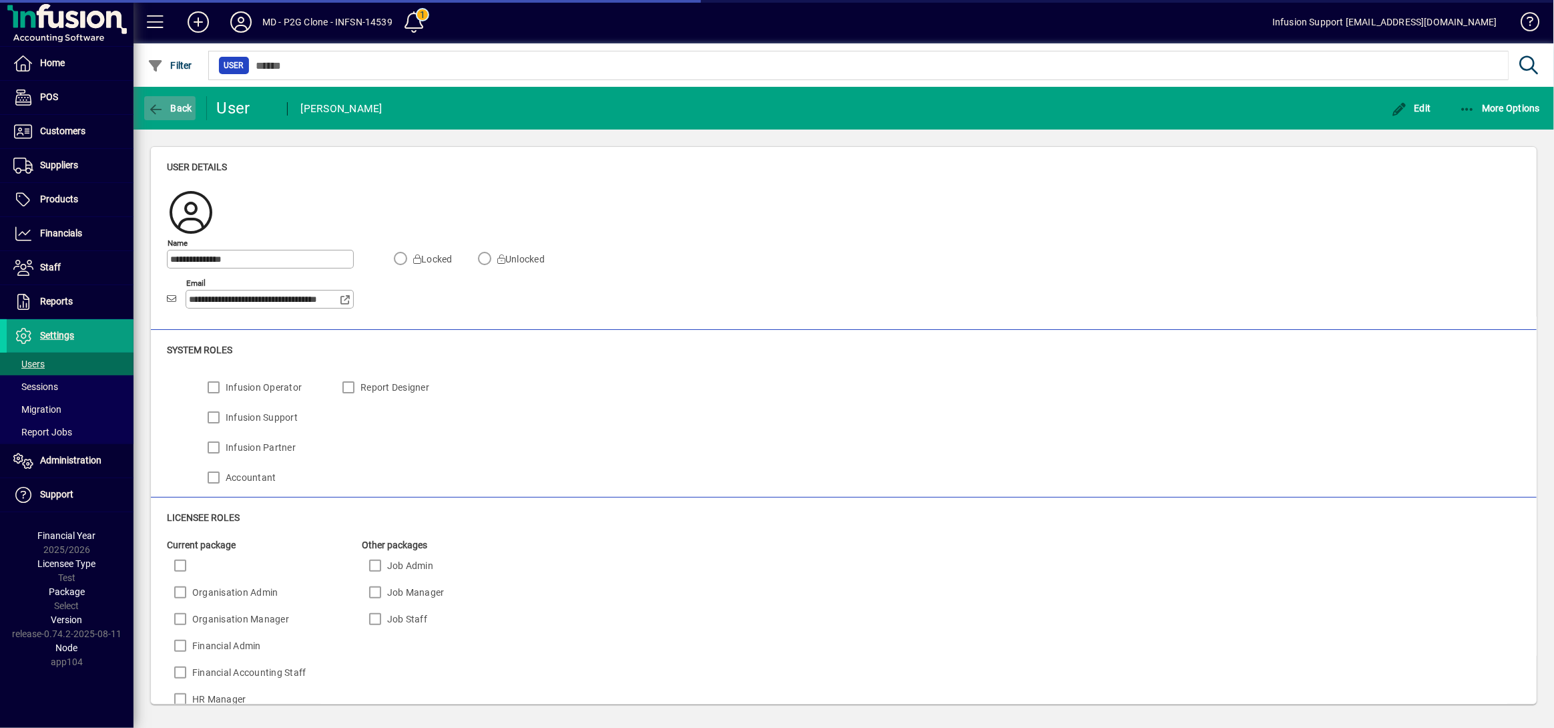
click at [158, 106] on icon "button" at bounding box center [156, 109] width 17 height 13
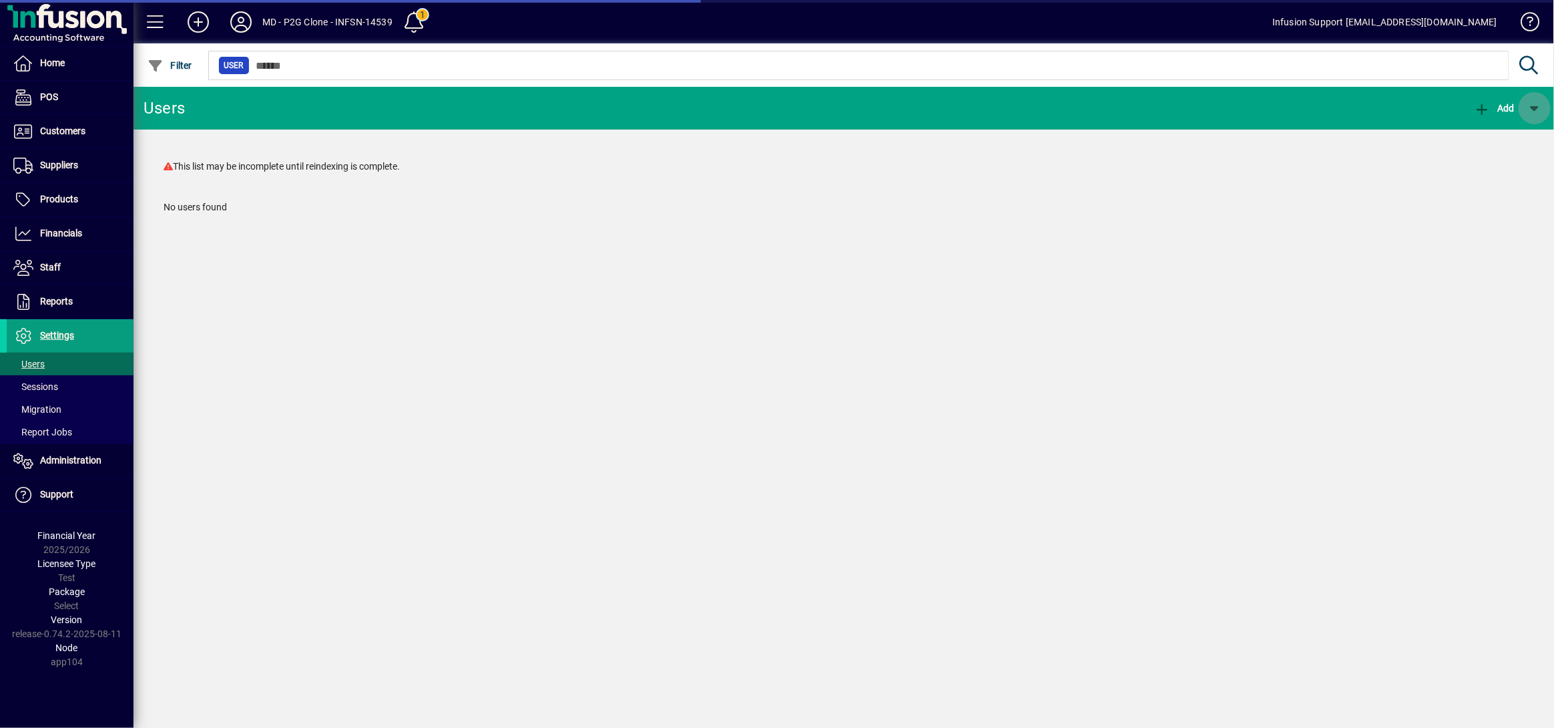
click at [1540, 107] on span "button" at bounding box center [1535, 108] width 32 height 32
click at [378, 332] on div at bounding box center [777, 364] width 1554 height 728
click at [35, 390] on span "Sessions" at bounding box center [35, 386] width 45 height 11
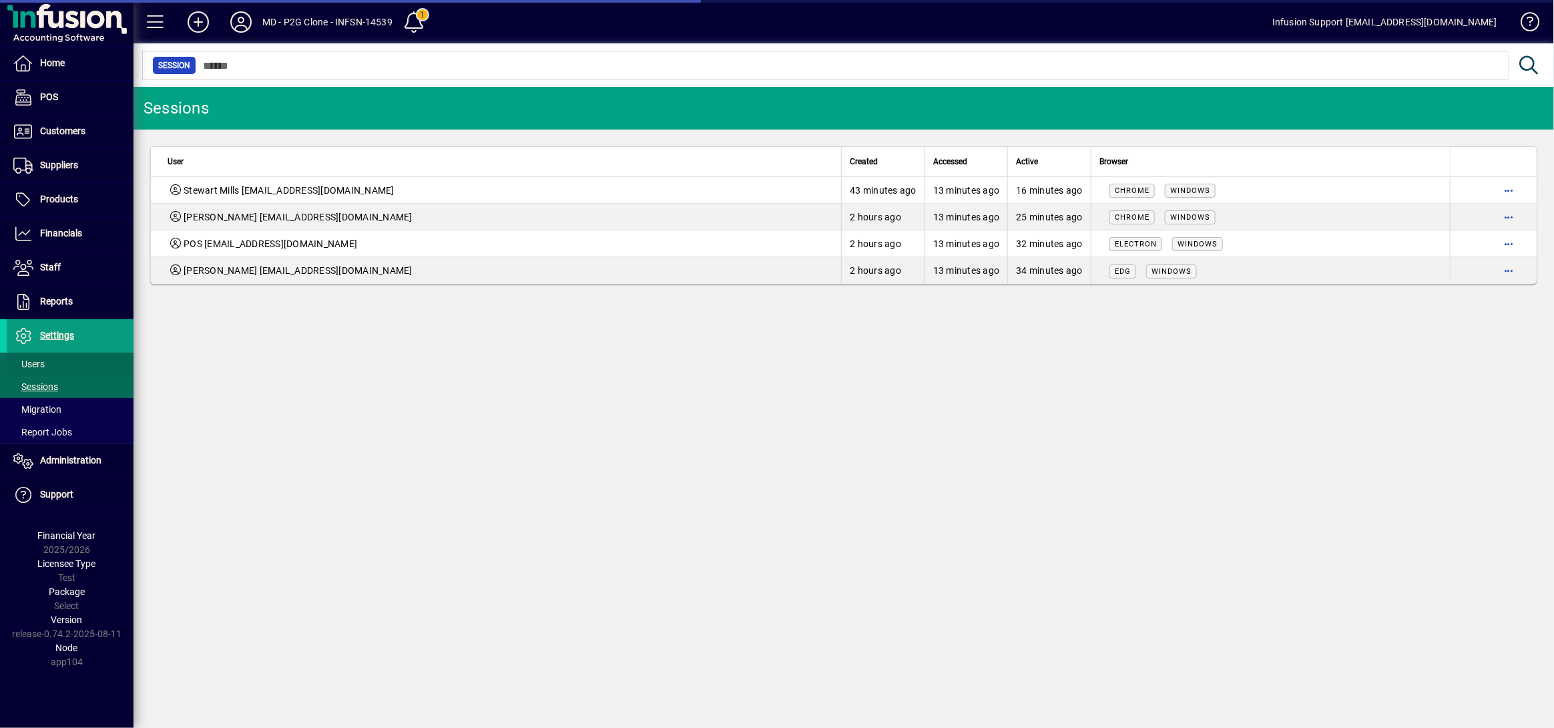
click at [40, 362] on span "Users" at bounding box center [28, 363] width 31 height 11
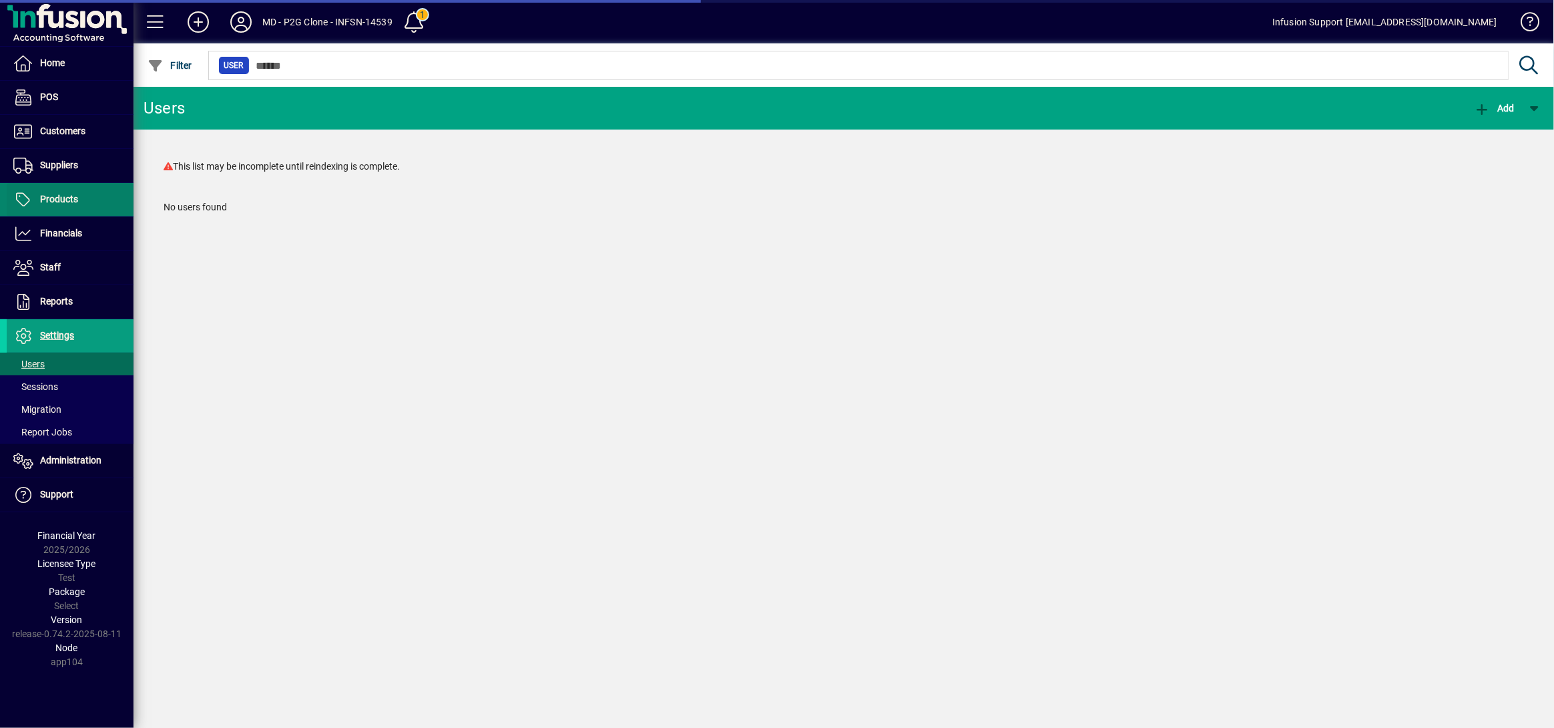
click at [92, 199] on span at bounding box center [70, 200] width 127 height 32
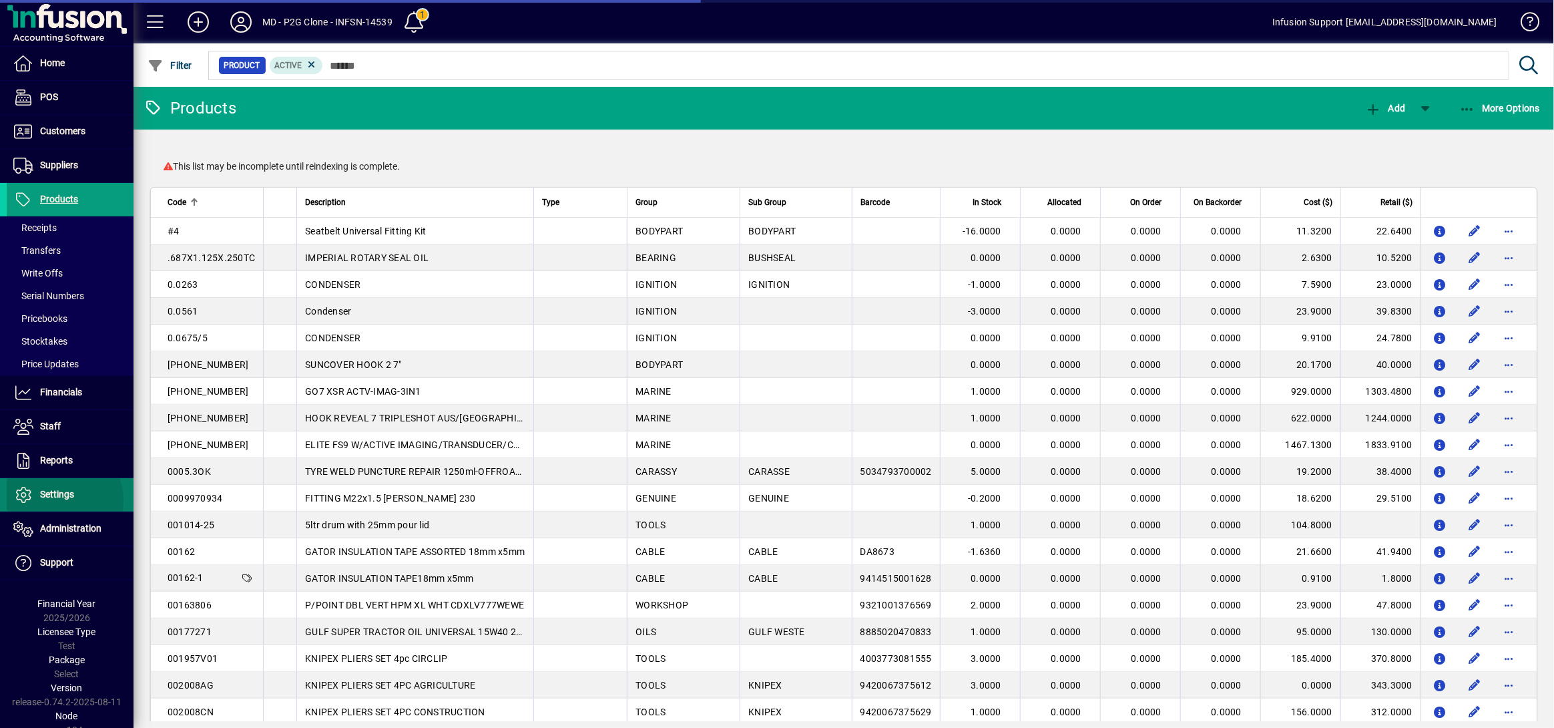
click at [49, 502] on span "Settings" at bounding box center [40, 495] width 67 height 16
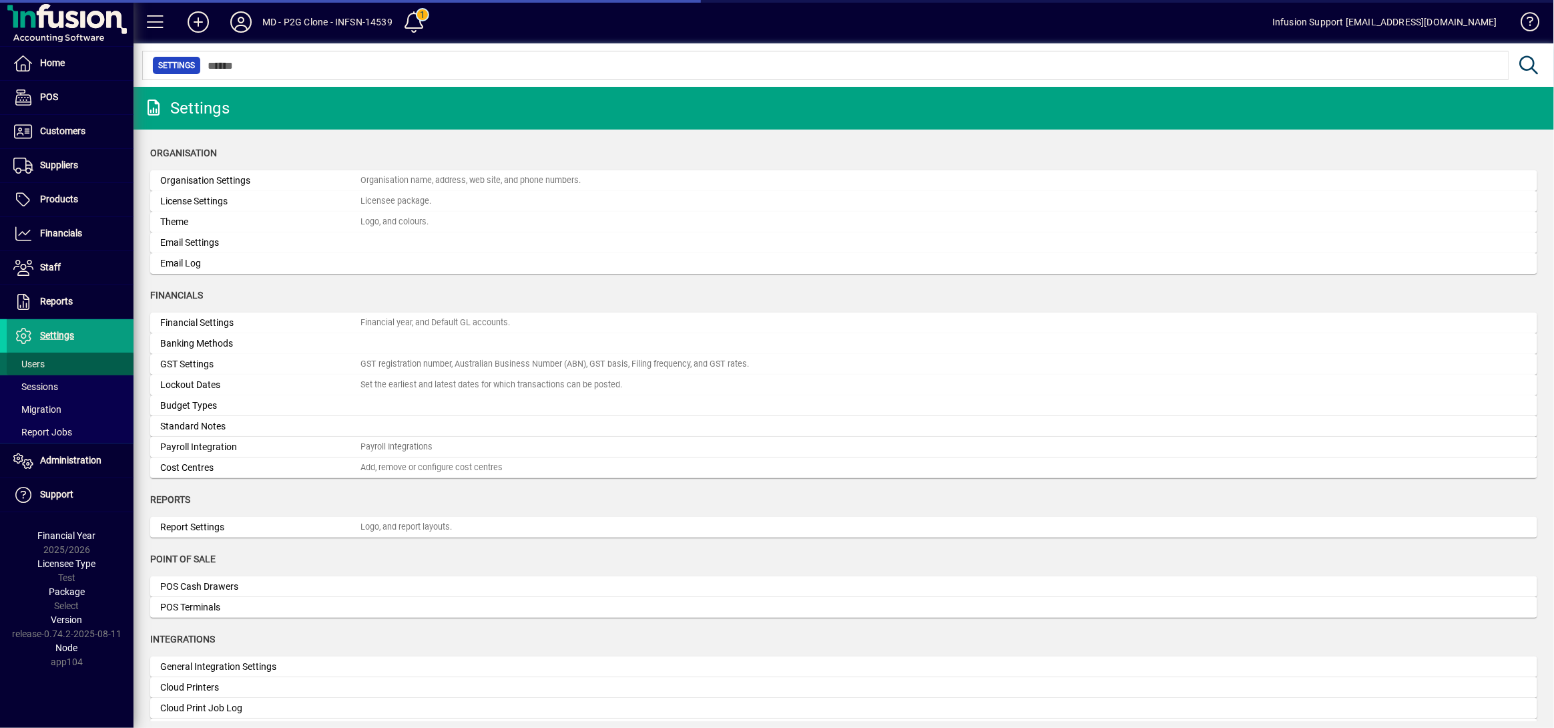
click at [49, 366] on span at bounding box center [70, 364] width 127 height 32
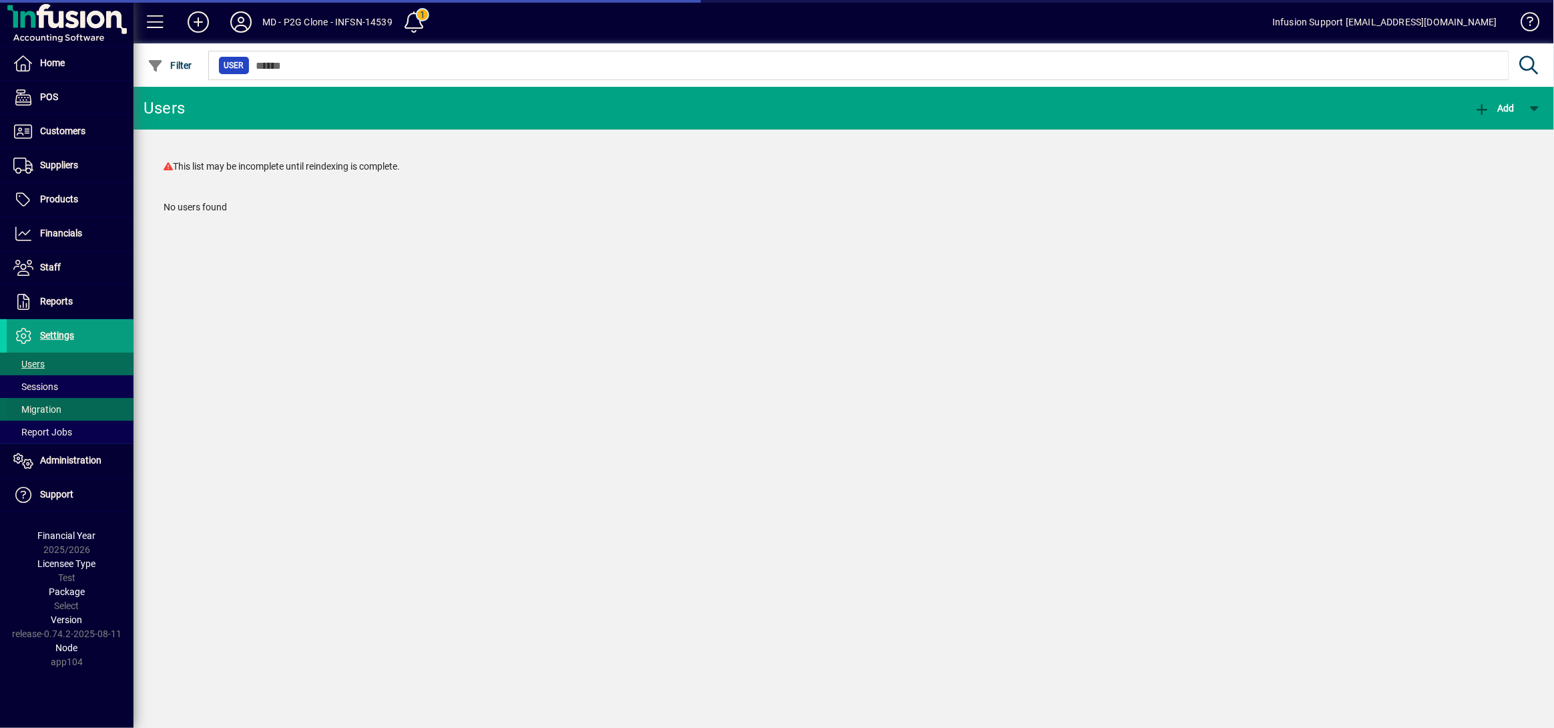
click at [44, 405] on span "Migration" at bounding box center [37, 409] width 48 height 11
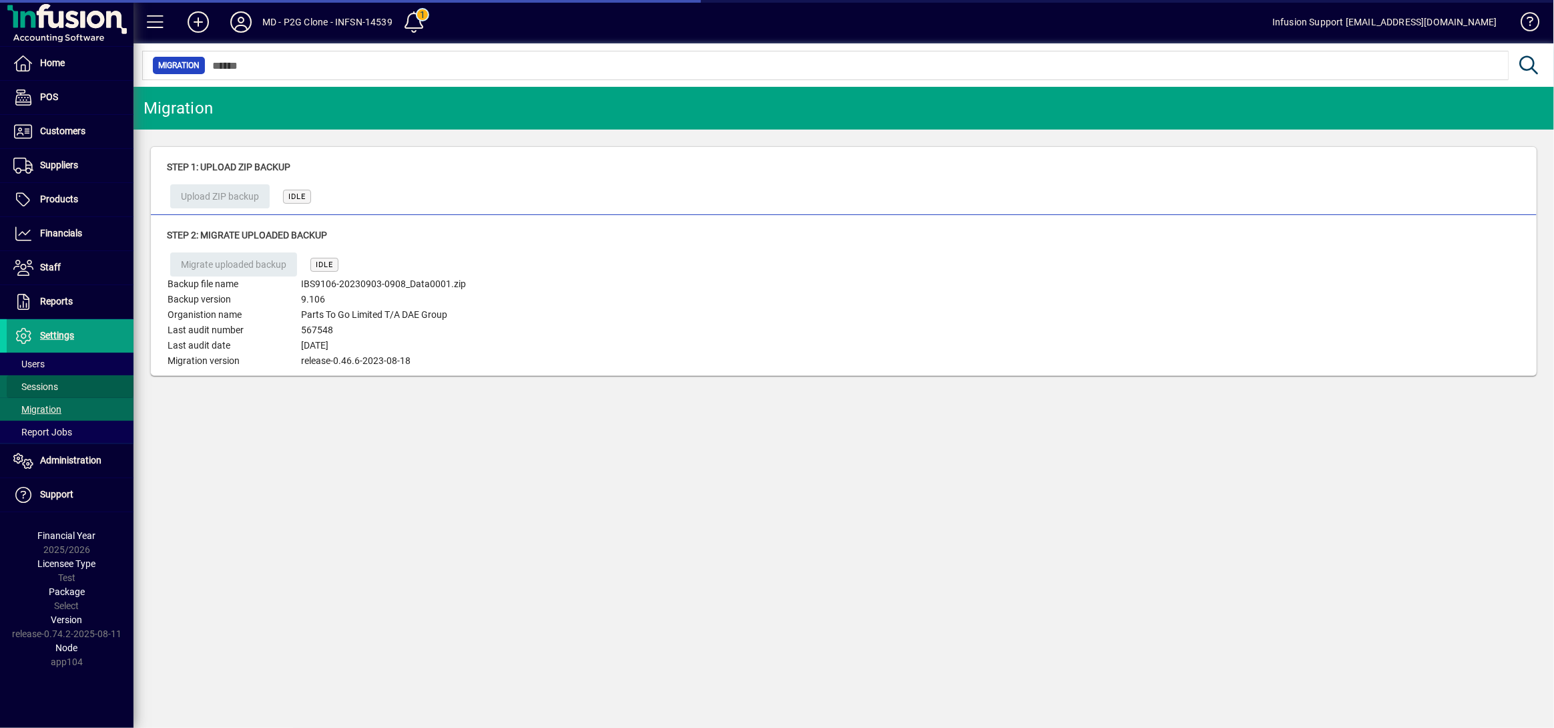
click at [49, 384] on span "Sessions" at bounding box center [35, 386] width 45 height 11
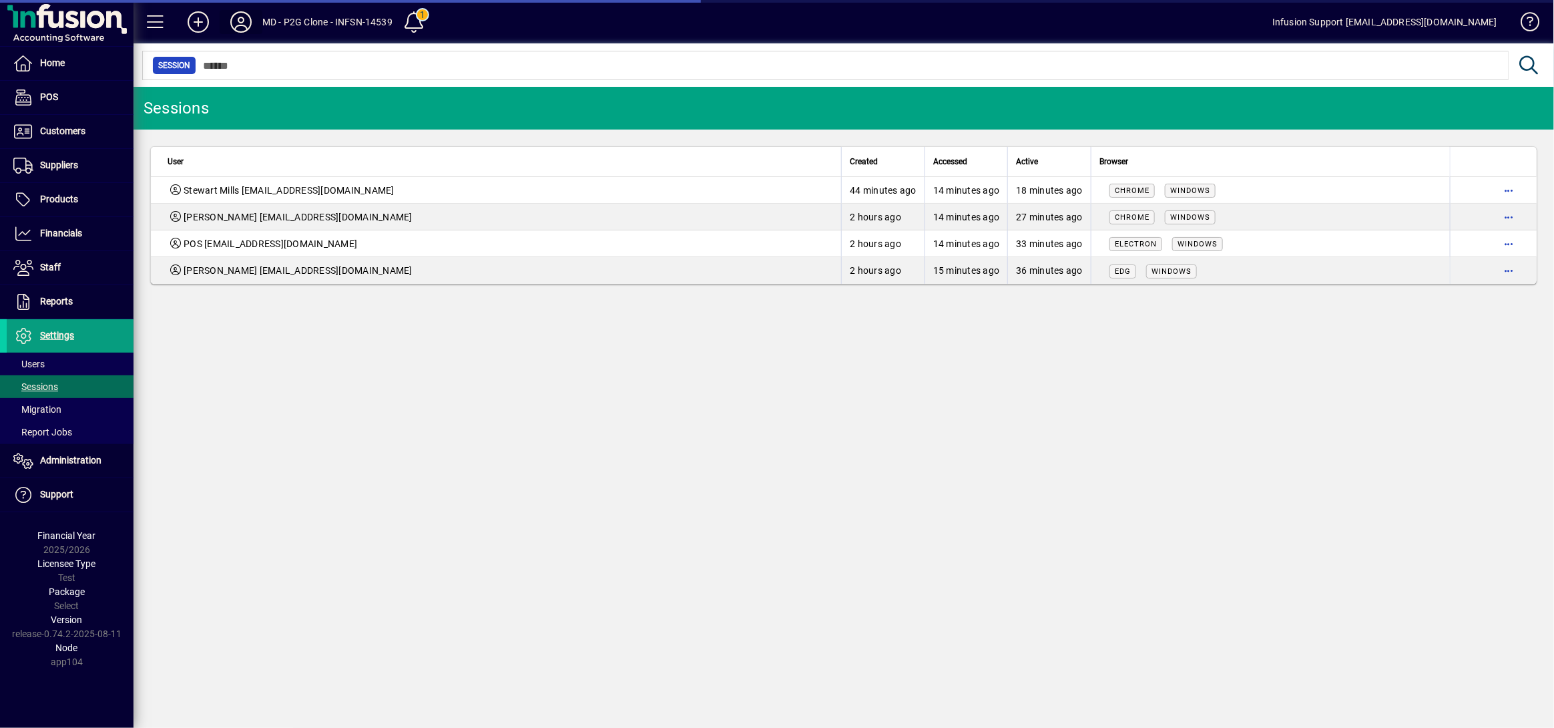
click at [243, 26] on icon at bounding box center [241, 21] width 27 height 21
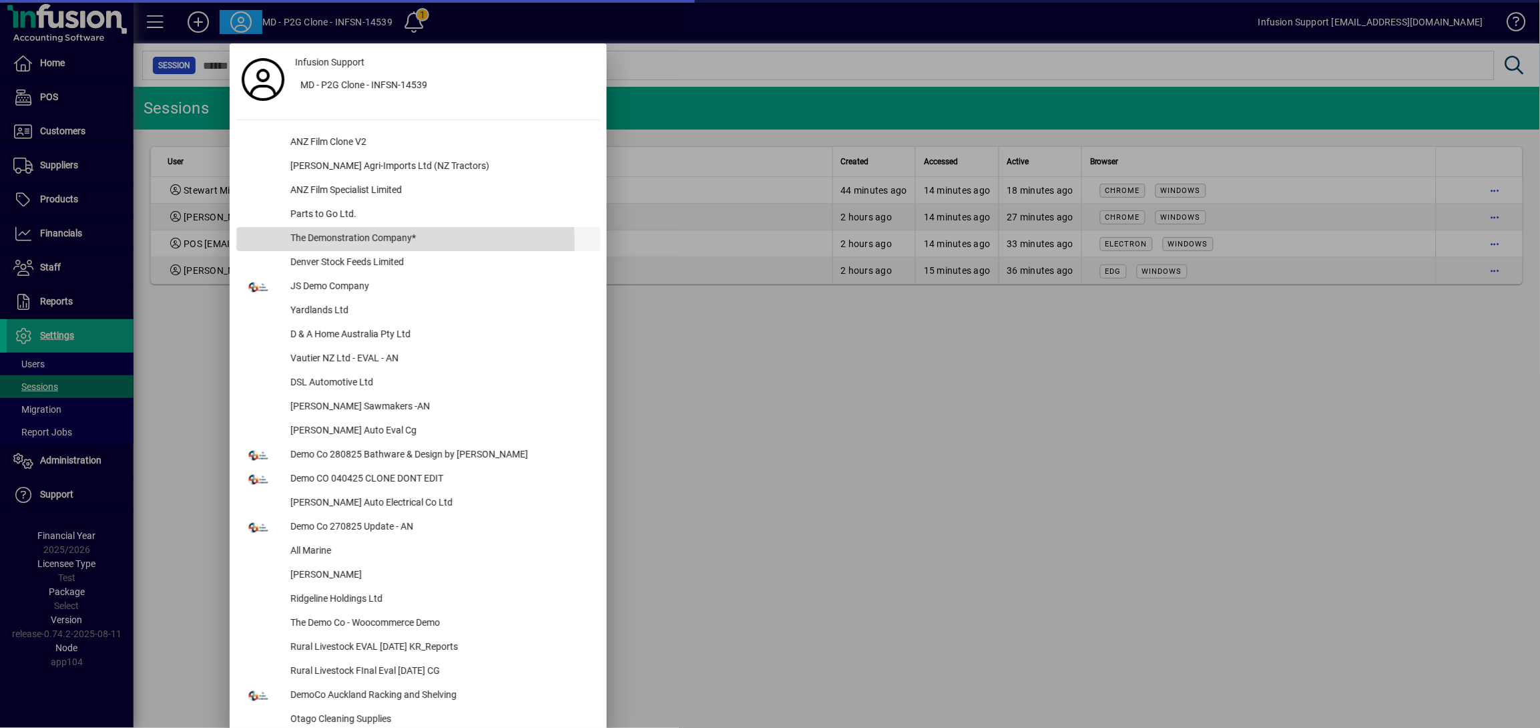
click at [342, 243] on div "The Demonstration Company*" at bounding box center [440, 239] width 320 height 24
